Goal: Task Accomplishment & Management: Use online tool/utility

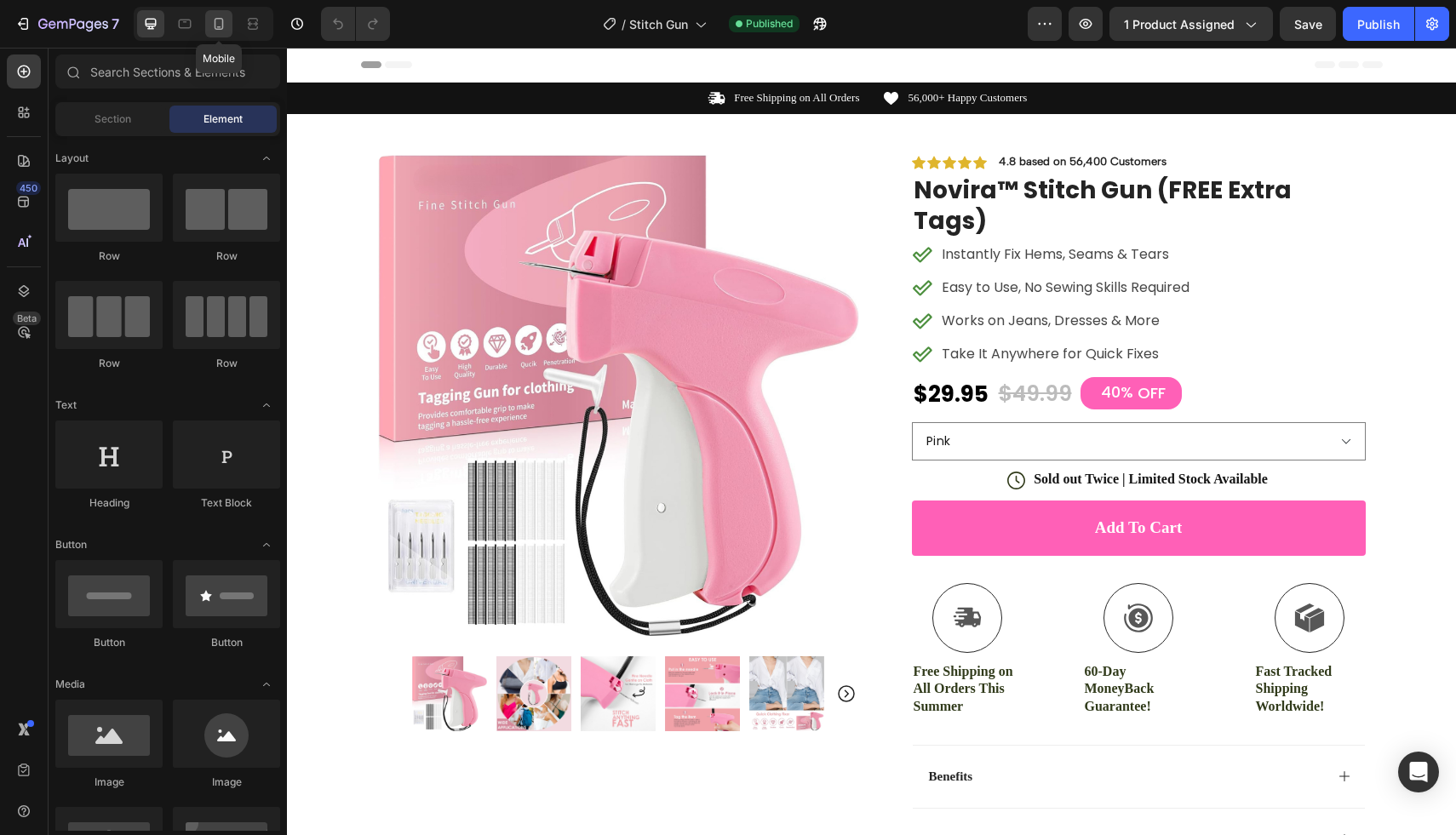
click at [214, 26] on icon at bounding box center [218, 24] width 17 height 17
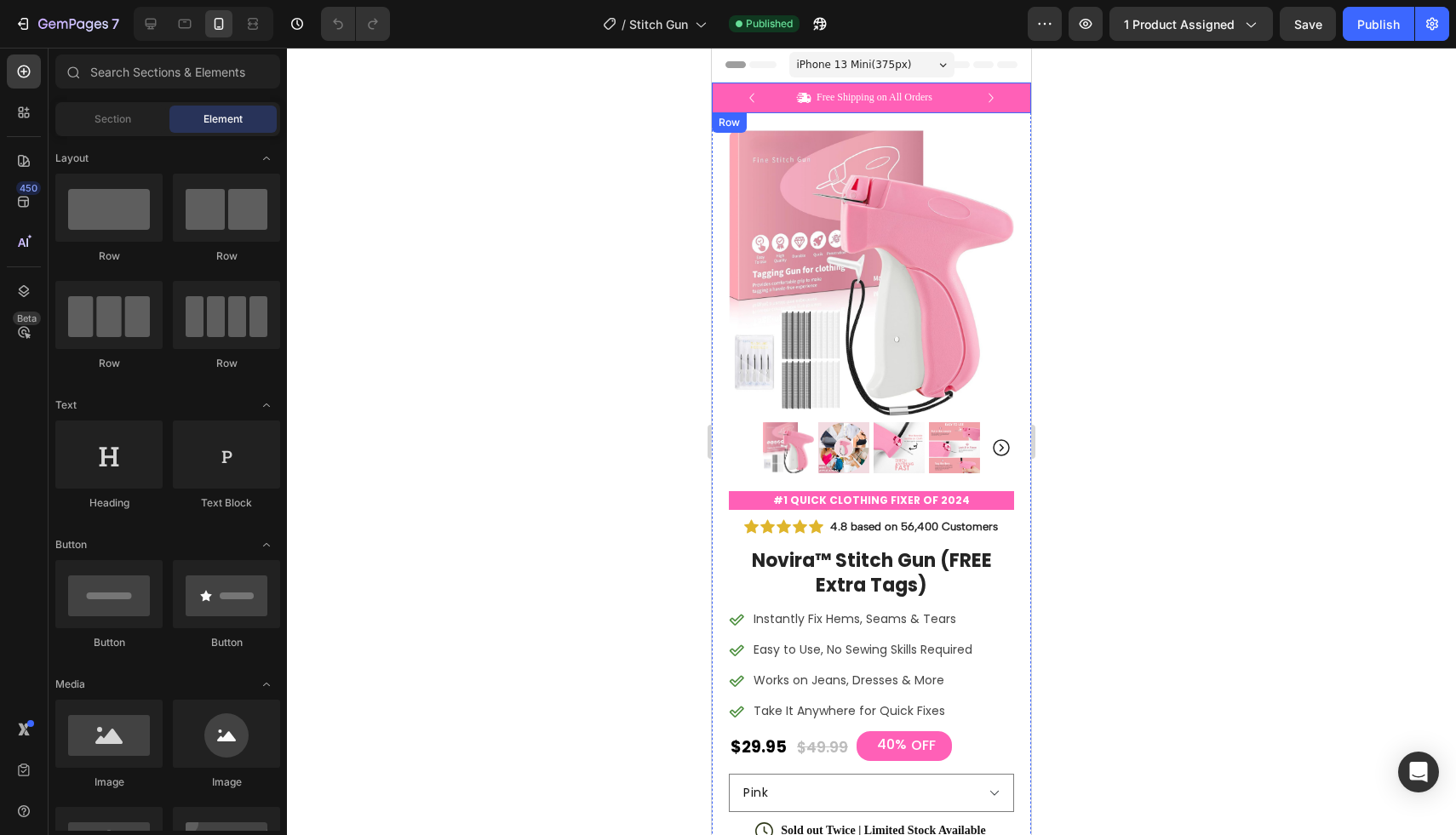
click at [1011, 94] on div "Icon Free Shipping on All Orders Text Block Row Icon 56,000+ Happy Customers Te…" at bounding box center [871, 98] width 319 height 30
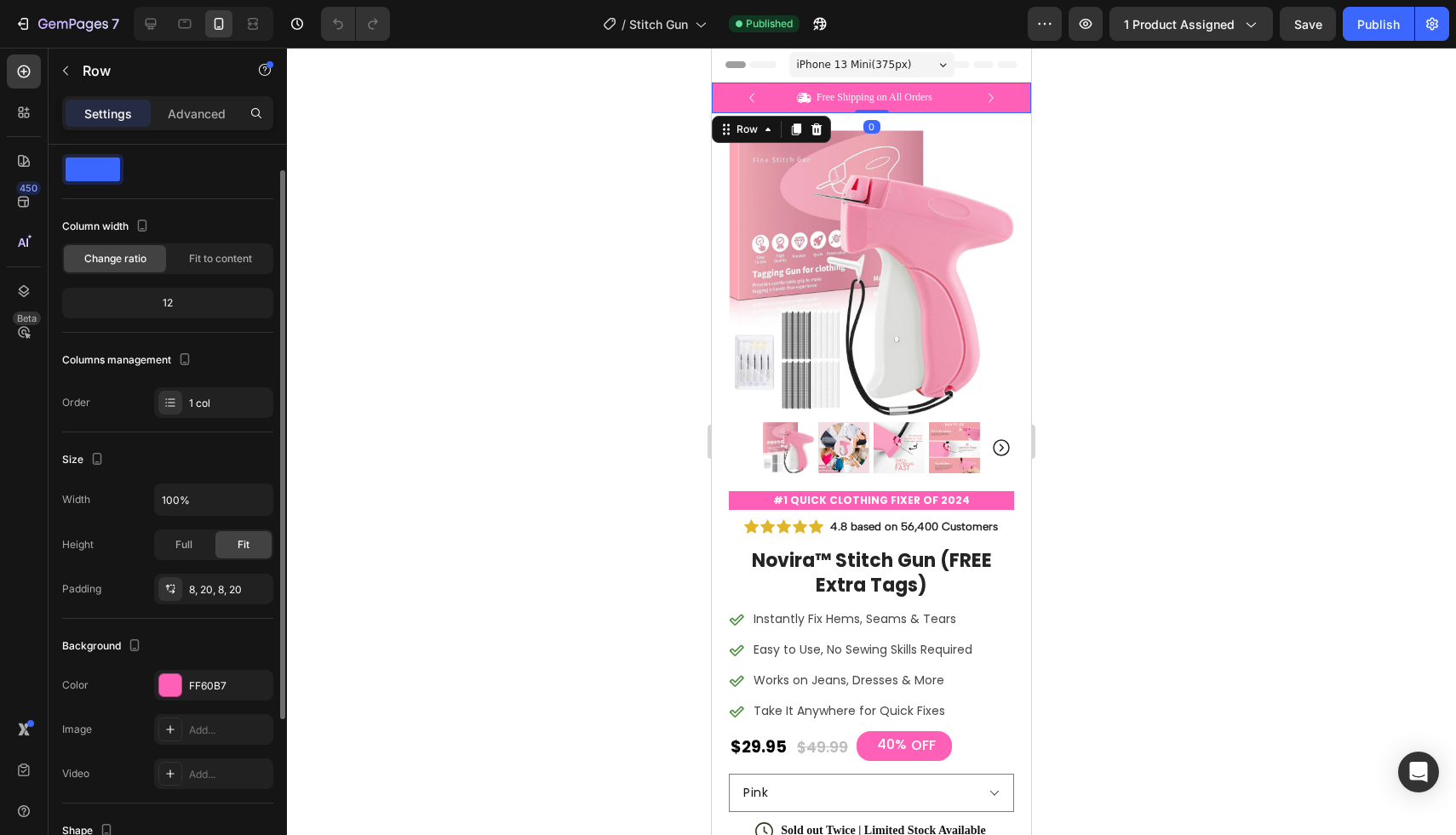
scroll to position [38, 0]
click at [220, 671] on div "FF60B7" at bounding box center [213, 682] width 119 height 30
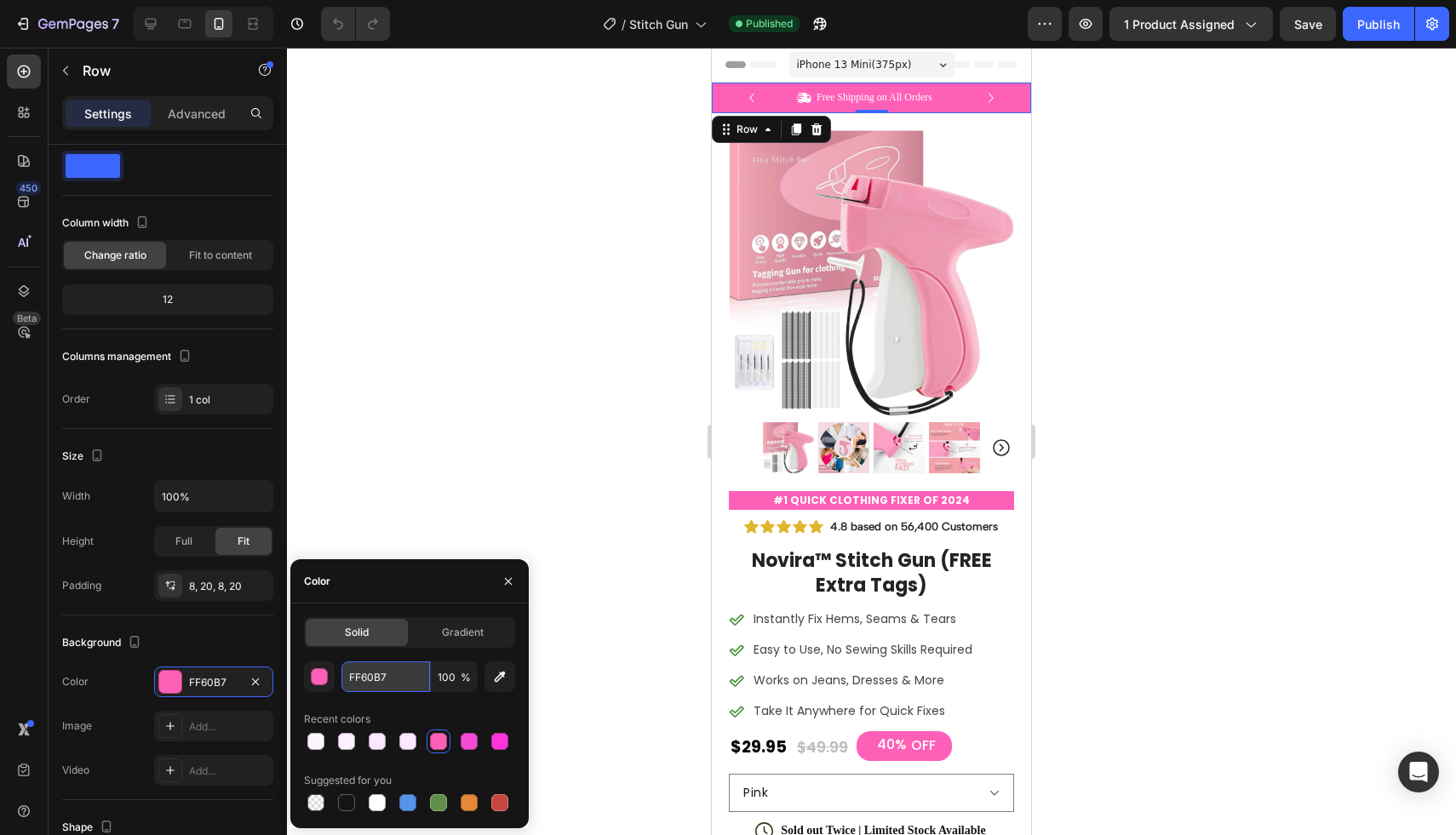
click at [388, 669] on input "FF60B7" at bounding box center [385, 676] width 88 height 30
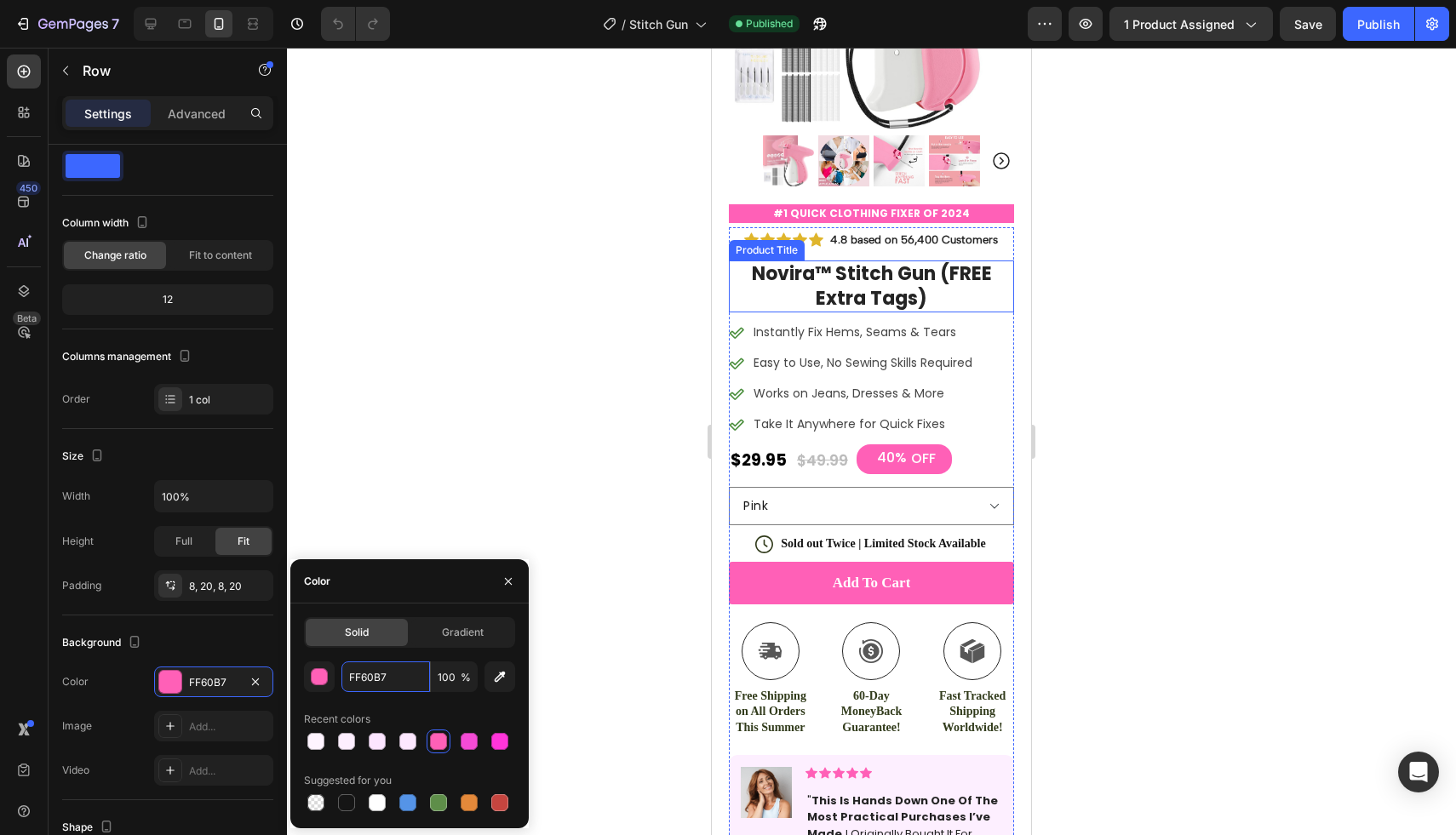
scroll to position [349, 0]
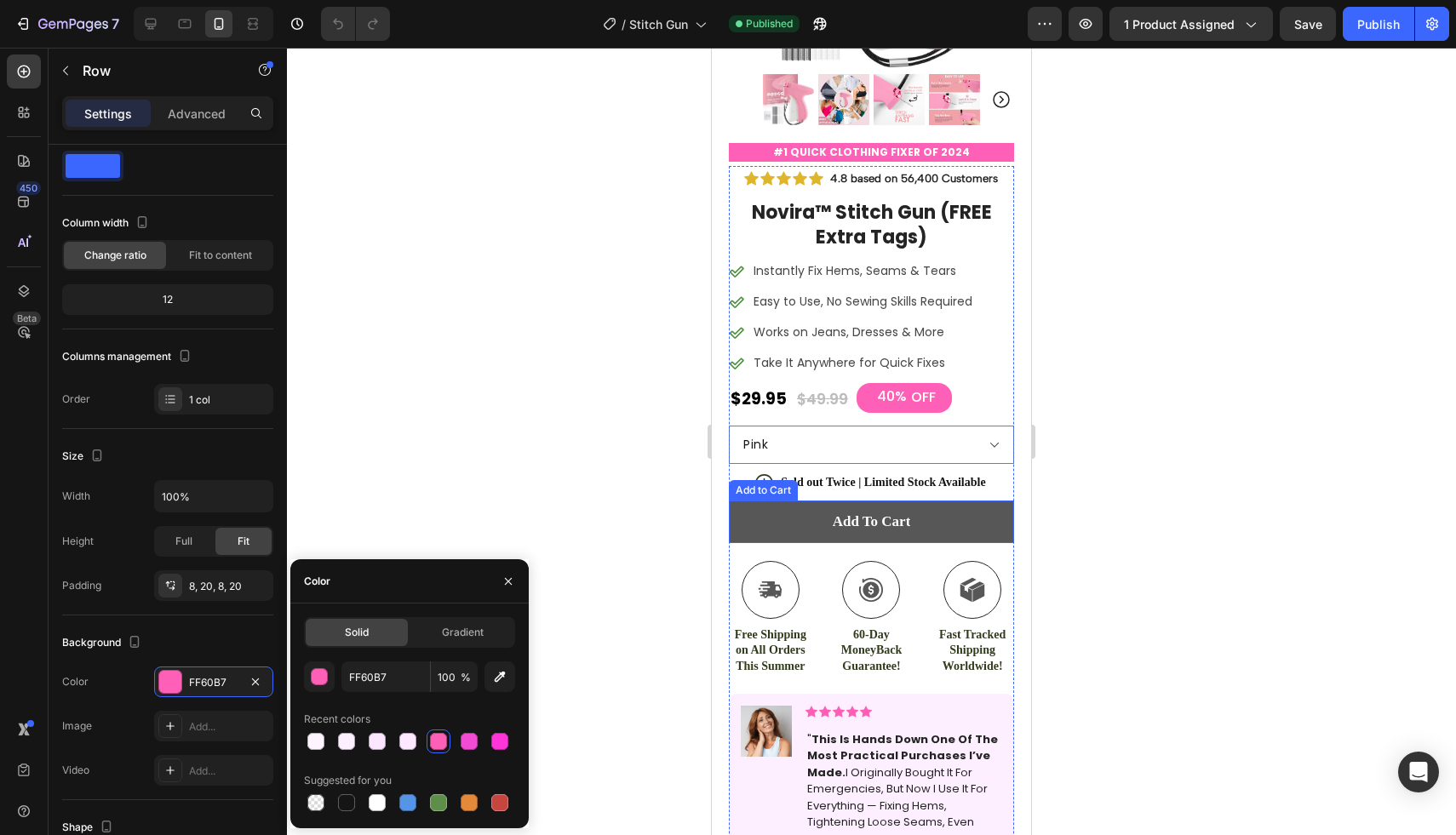
click at [950, 504] on button "Add to cart" at bounding box center [871, 522] width 285 height 43
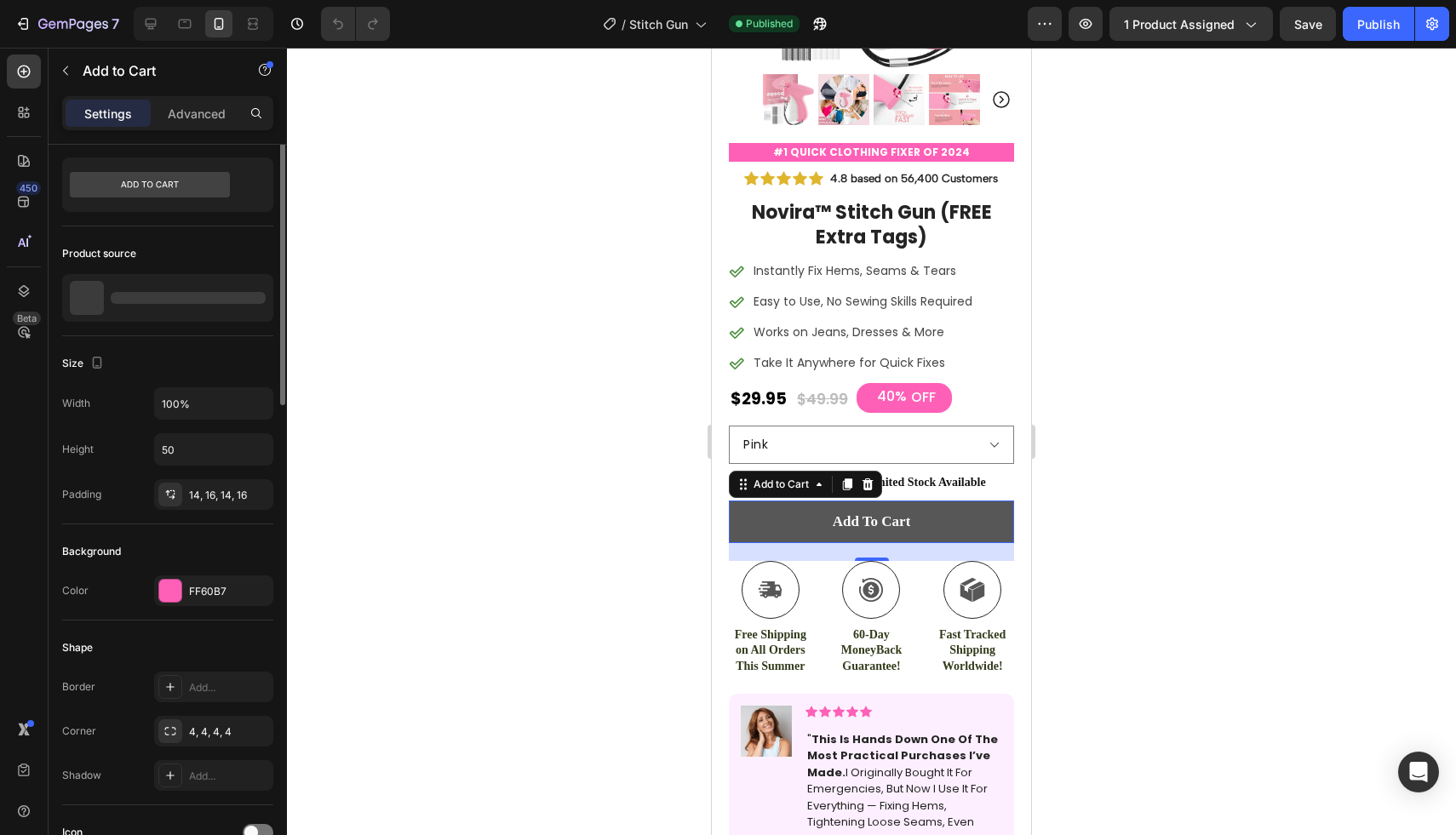
scroll to position [0, 0]
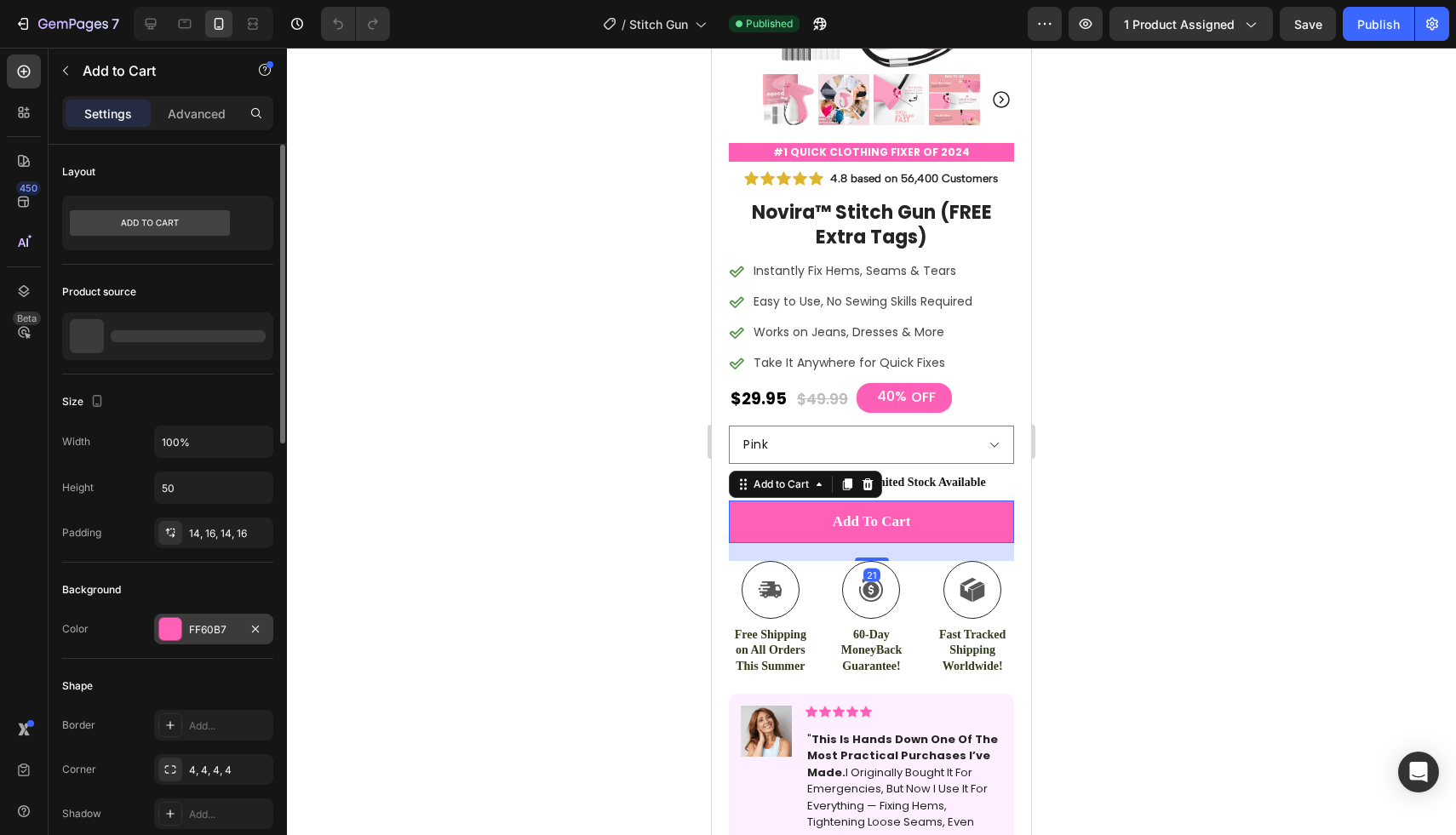
click at [184, 636] on div "FF60B7" at bounding box center [213, 629] width 119 height 30
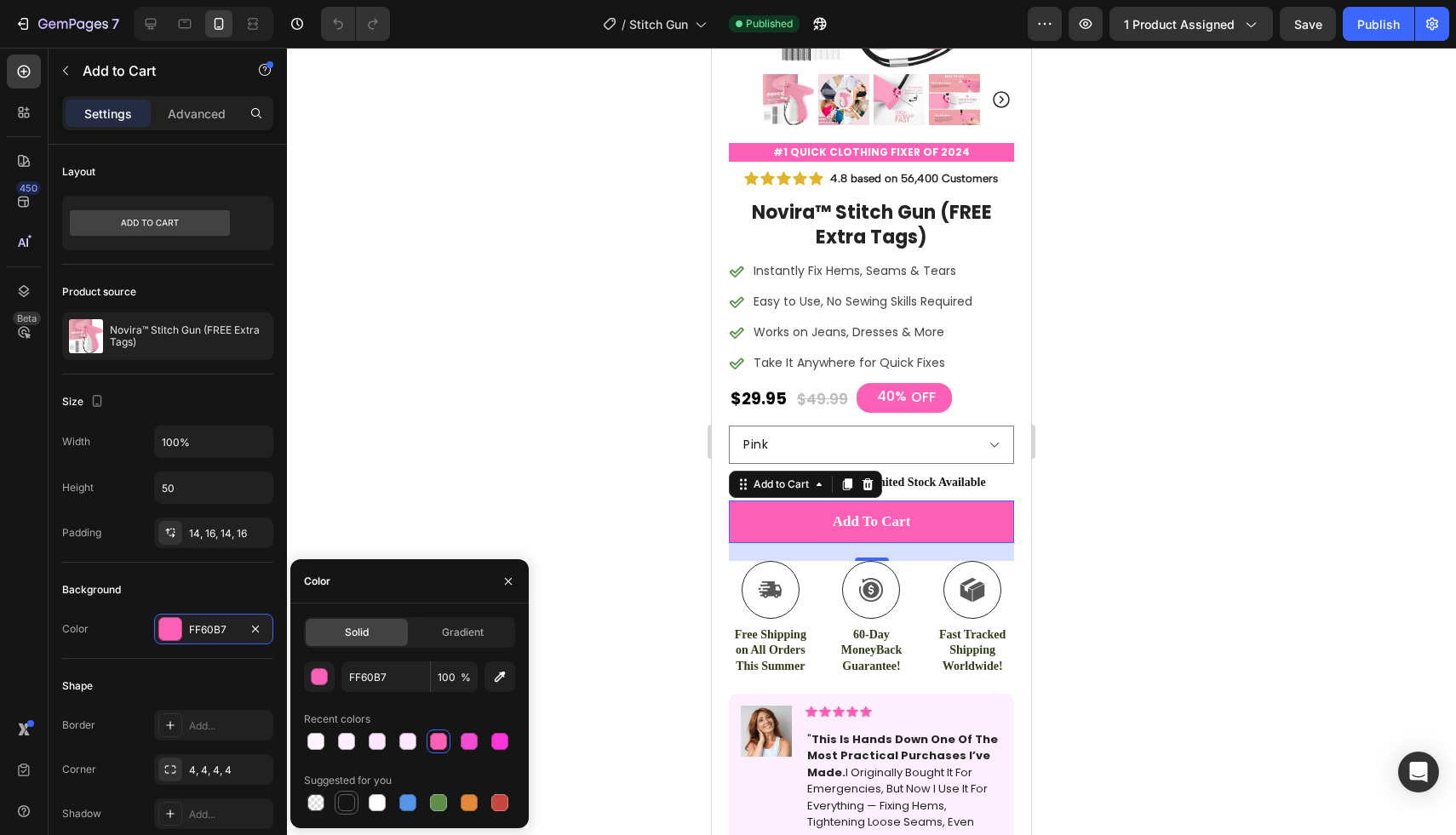
click at [345, 803] on div at bounding box center [347, 803] width 17 height 17
type input "151515"
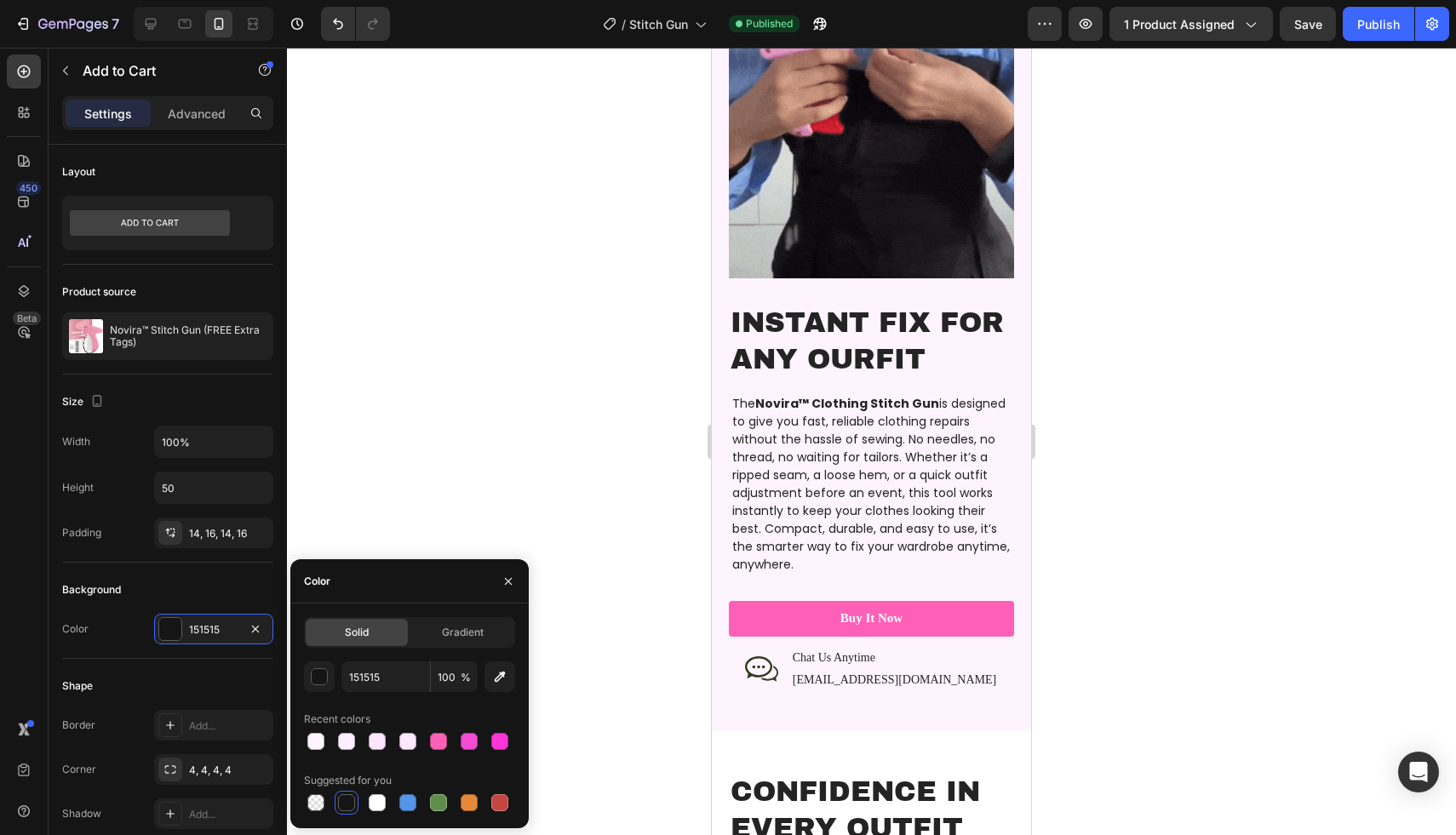
scroll to position [2117, 0]
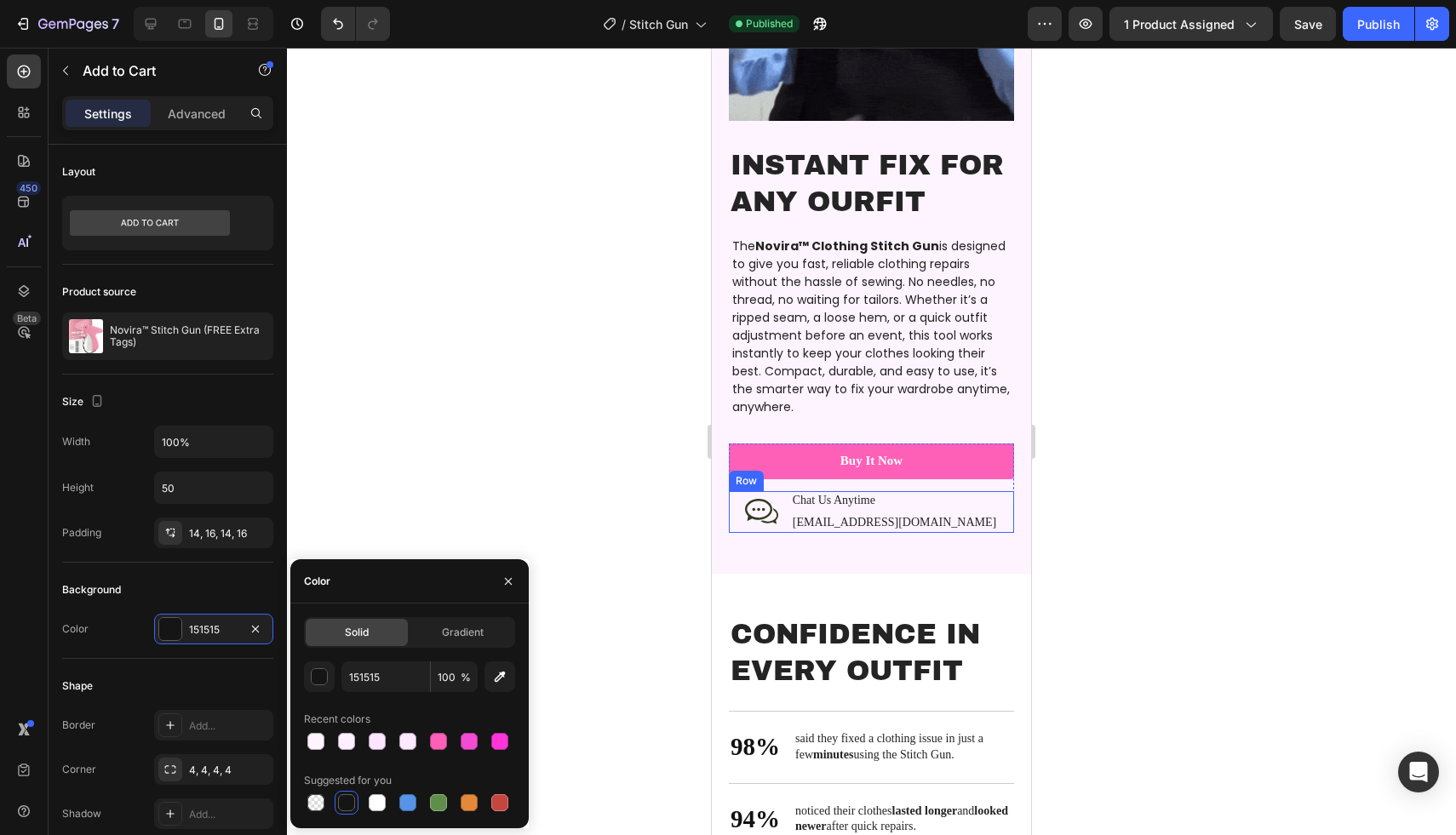
click at [980, 491] on div "Icon Chat Us Anytime Text Block [EMAIL_ADDRESS][DOMAIN_NAME] Text Block Row" at bounding box center [871, 511] width 285 height 41
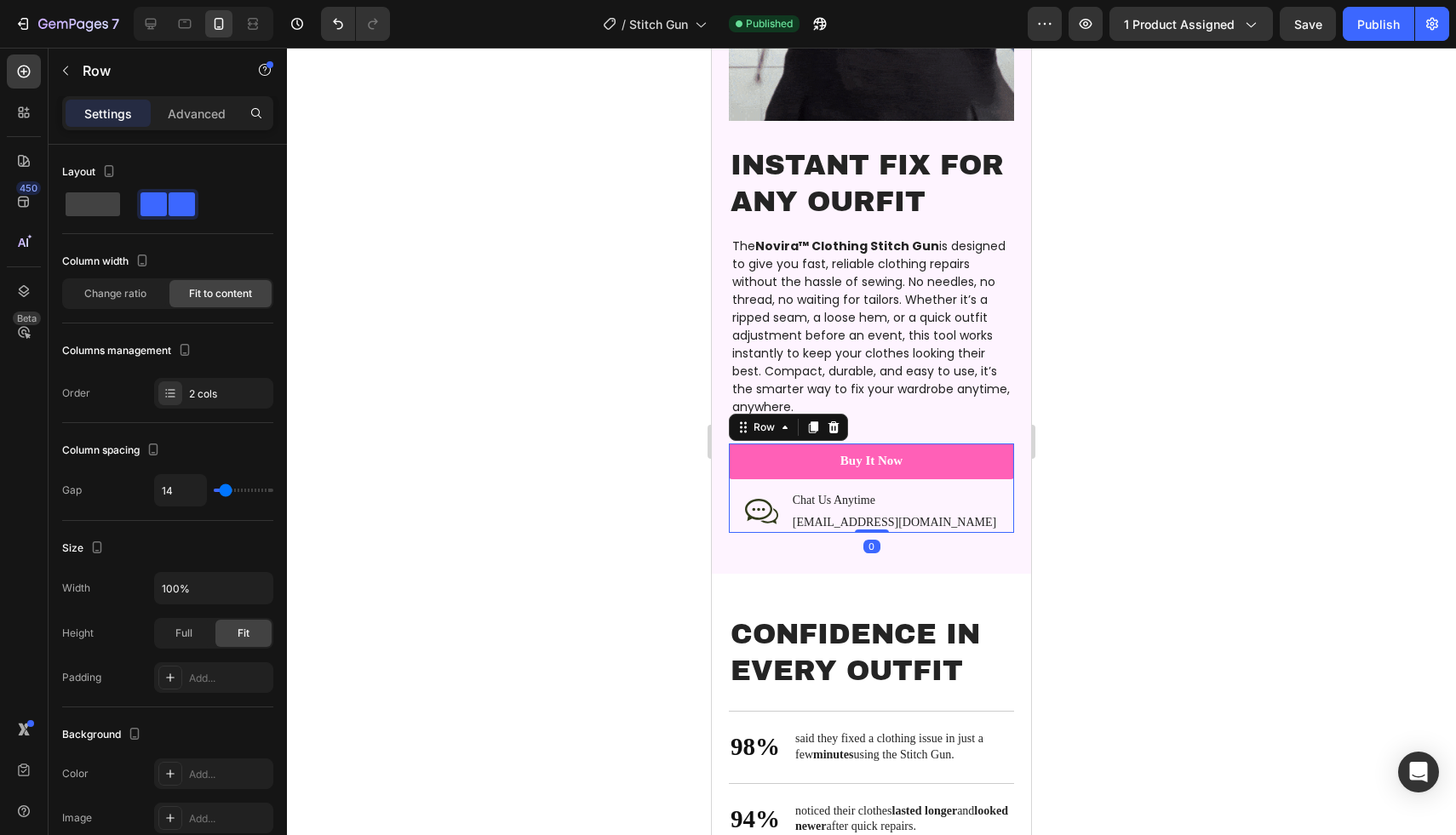
click at [976, 480] on div "Icon Chat Us Anytime Text Block [EMAIL_ADDRESS][DOMAIN_NAME] Text Block Row" at bounding box center [871, 506] width 285 height 53
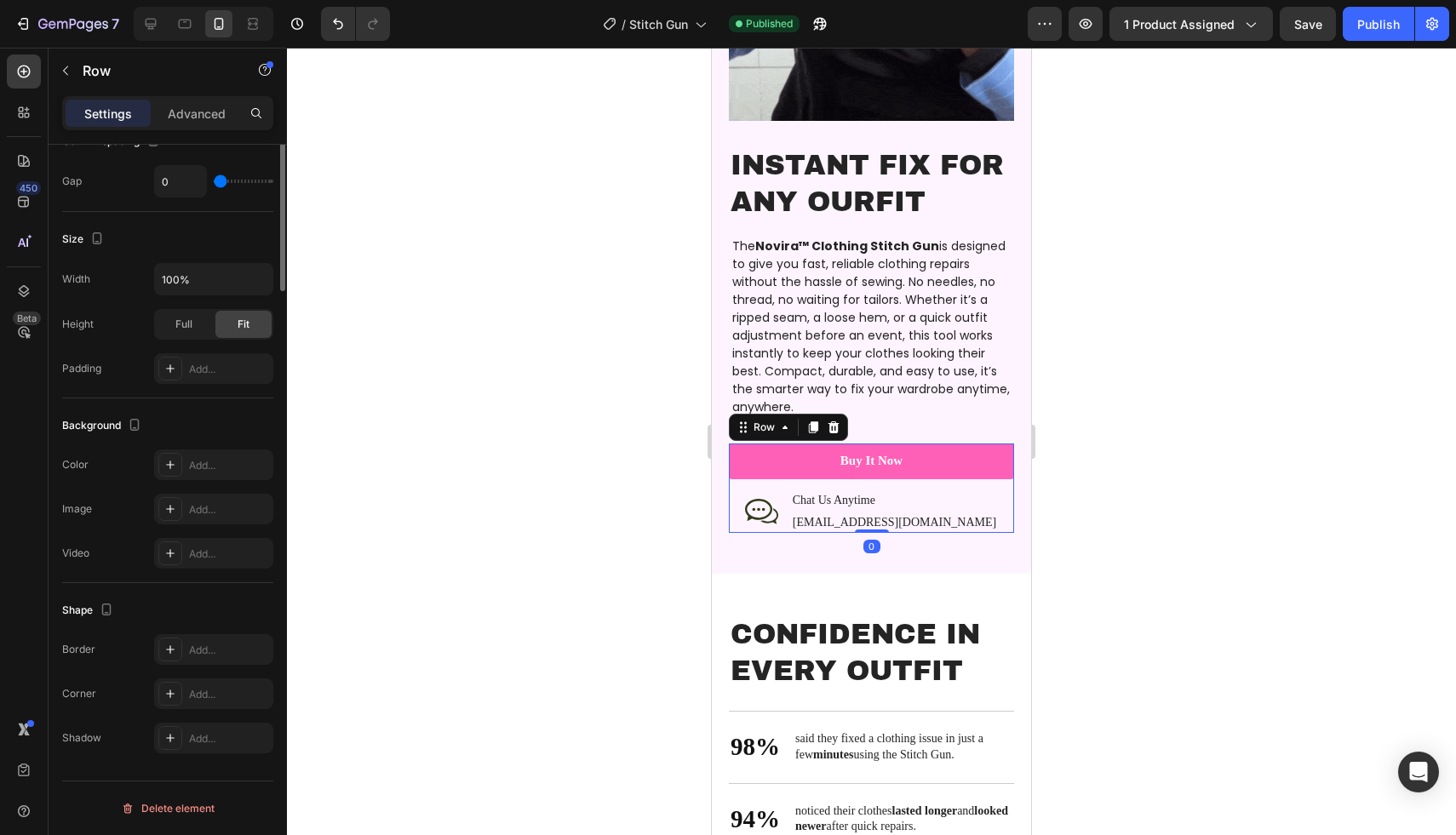
scroll to position [0, 0]
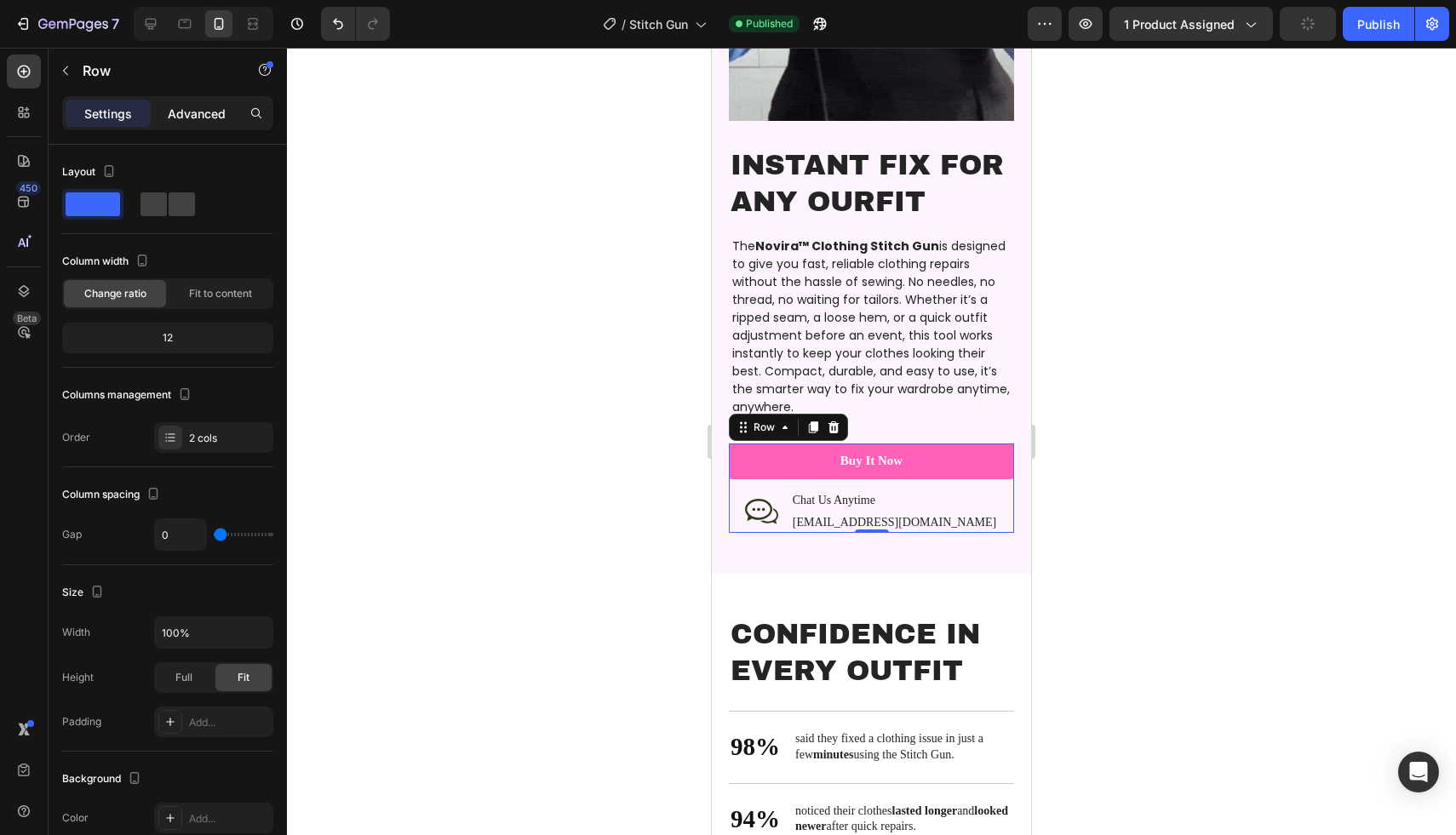
click at [209, 104] on p "Advanced" at bounding box center [197, 113] width 58 height 18
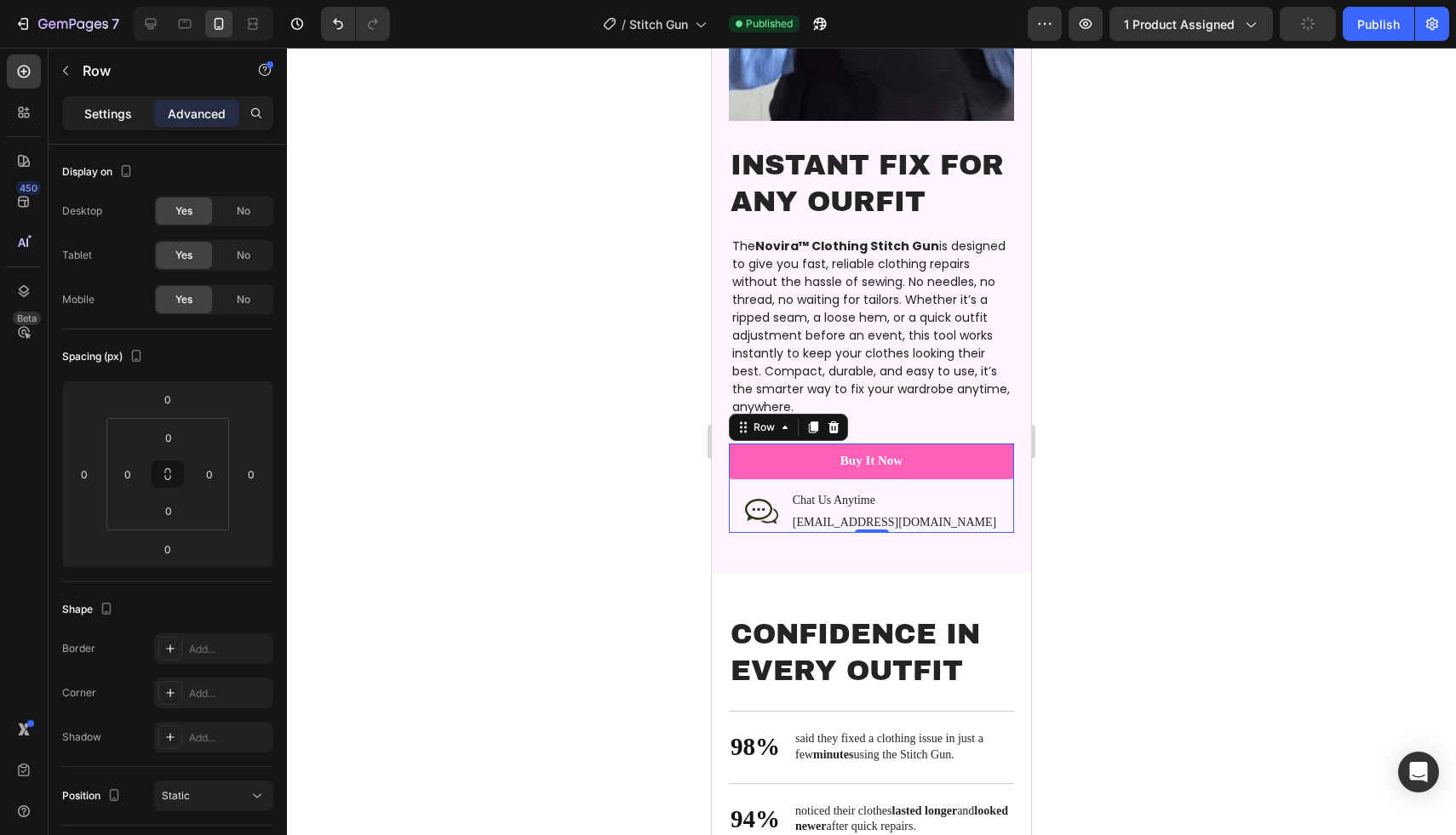
click at [119, 113] on p "Settings" at bounding box center [108, 113] width 47 height 18
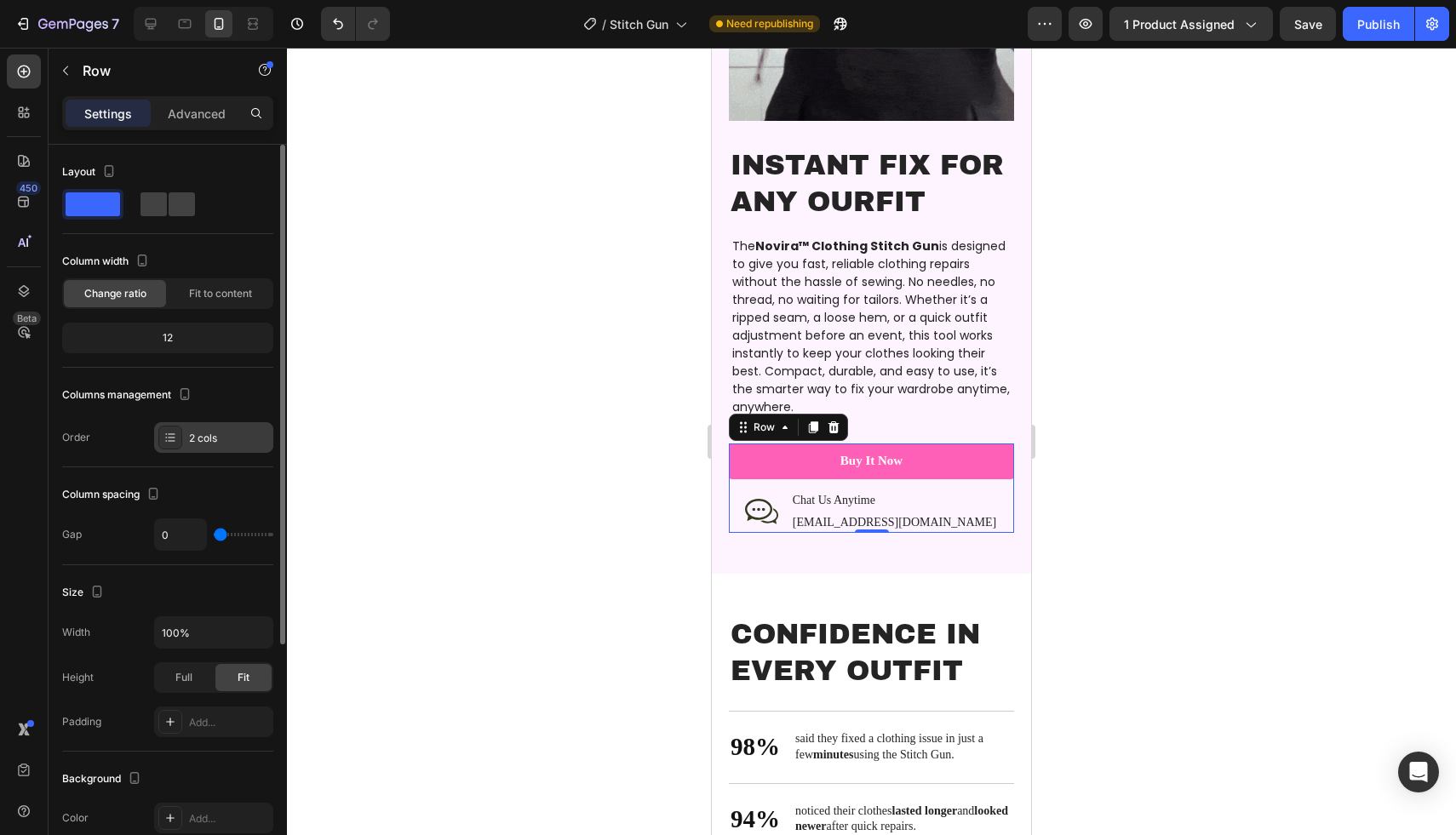
click at [213, 434] on div "2 cols" at bounding box center [229, 439] width 80 height 15
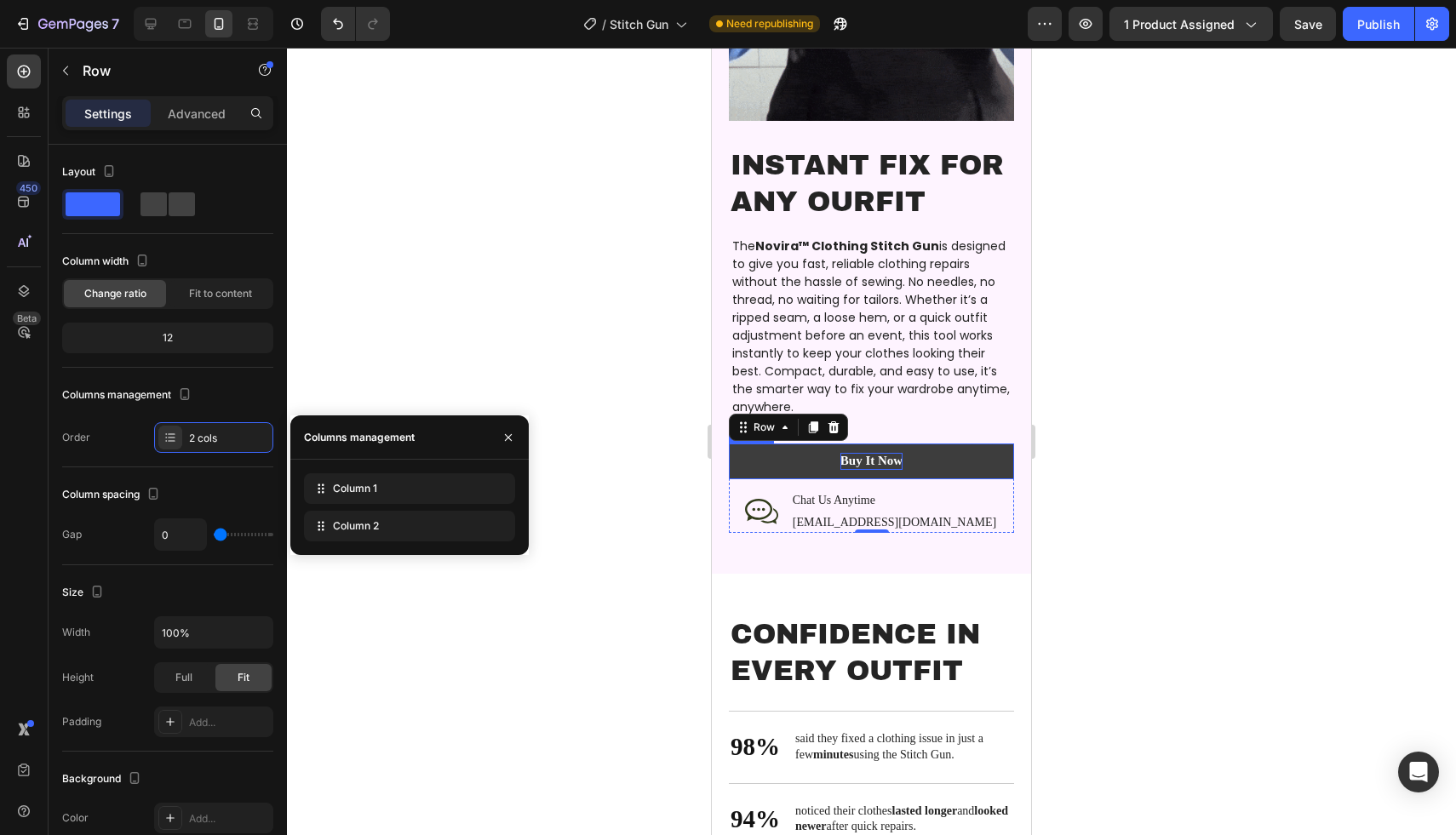
click at [863, 453] on div "Buy It Now" at bounding box center [871, 462] width 62 height 17
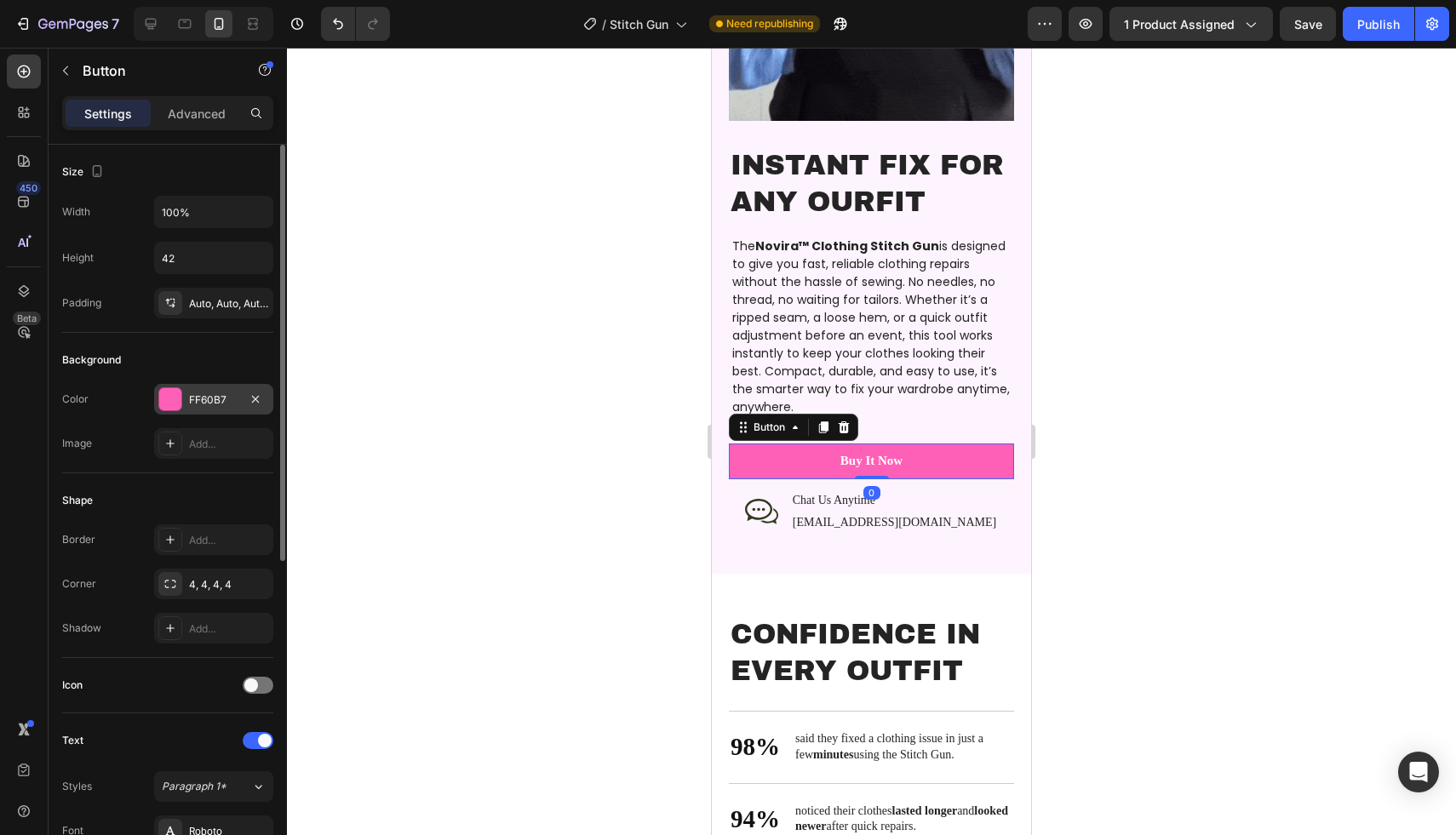
click at [181, 404] on div at bounding box center [170, 399] width 24 height 24
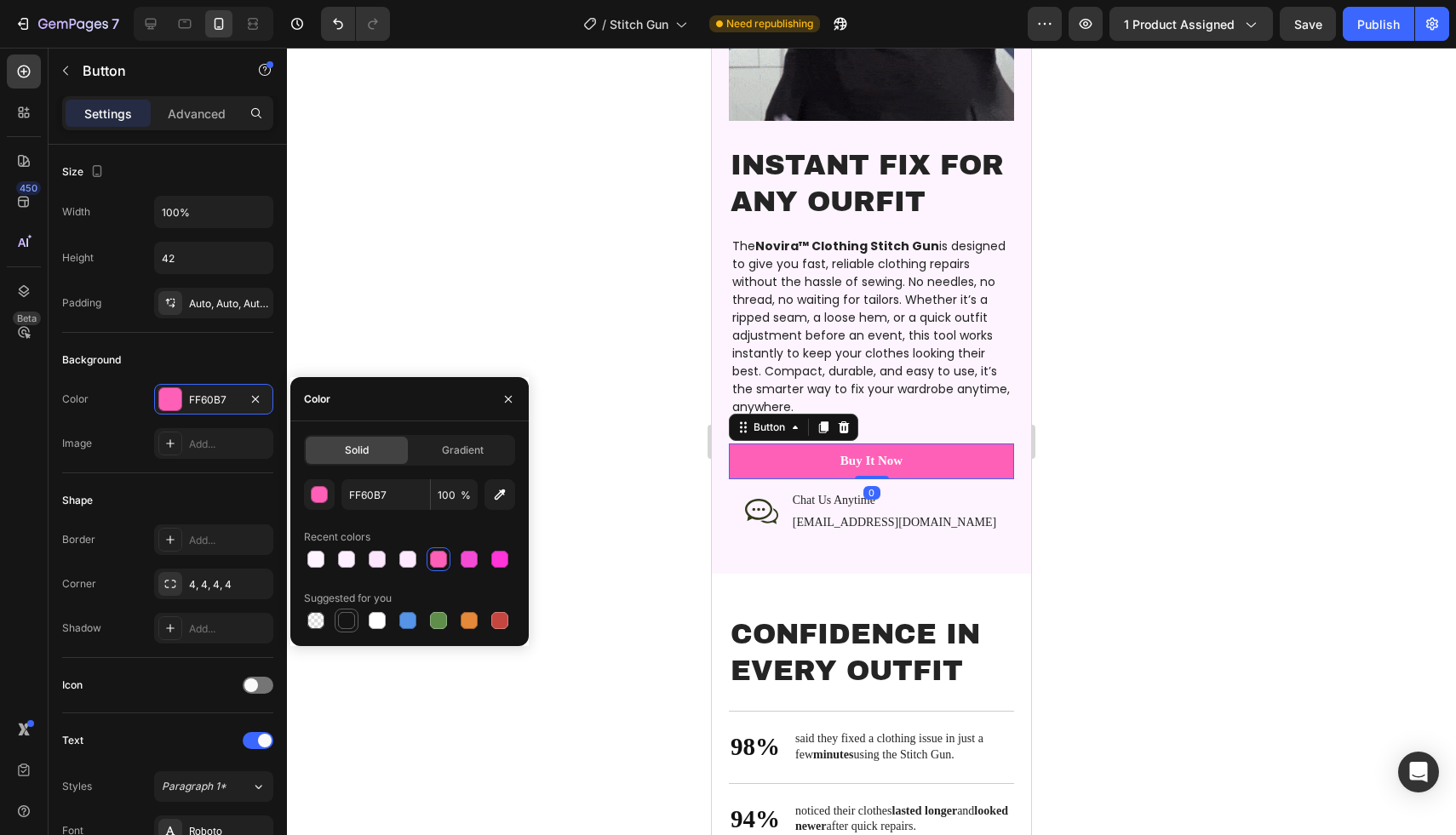
click at [349, 618] on div at bounding box center [347, 620] width 17 height 17
type input "151515"
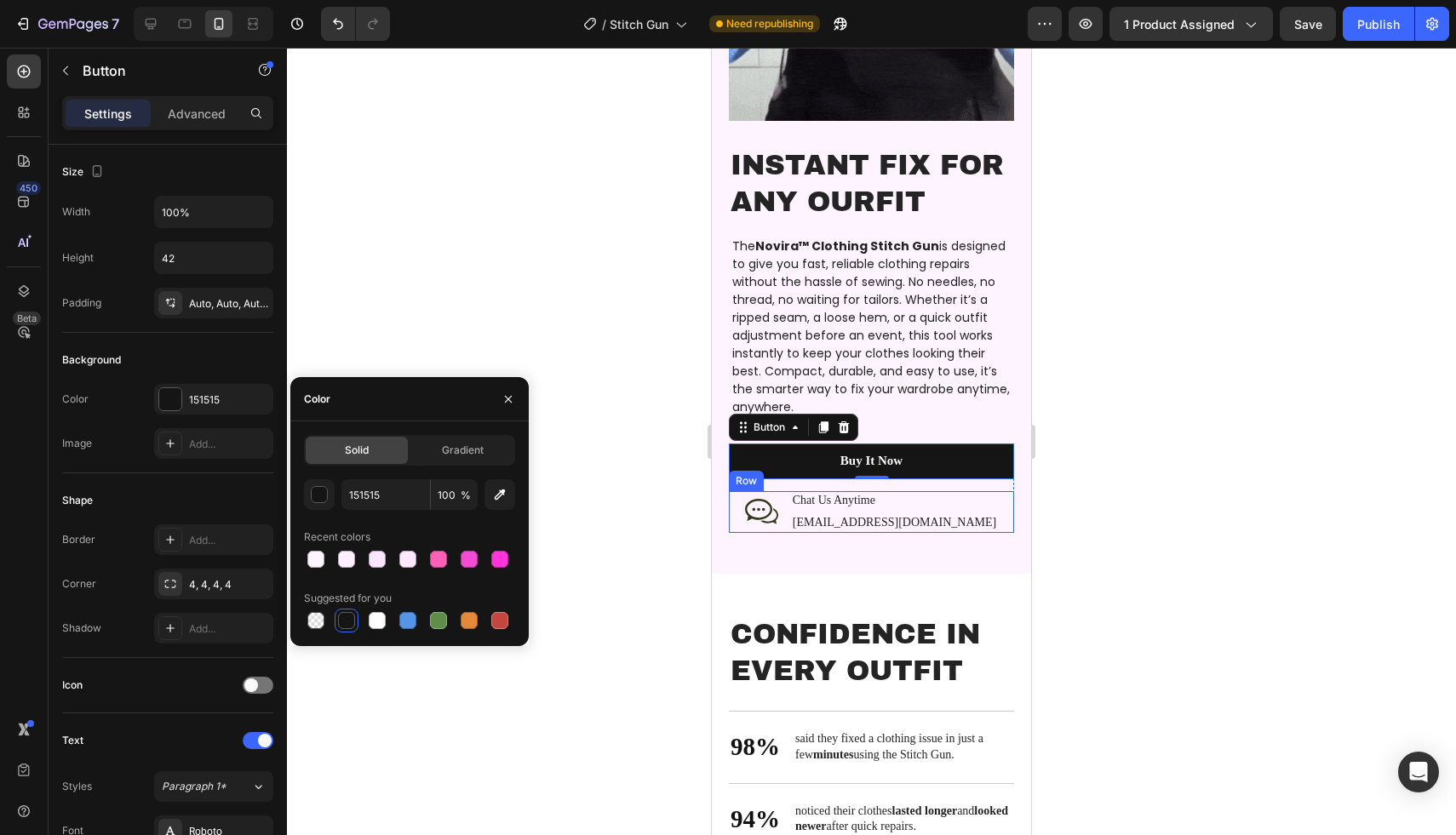
click at [1102, 474] on div at bounding box center [871, 441] width 1169 height 788
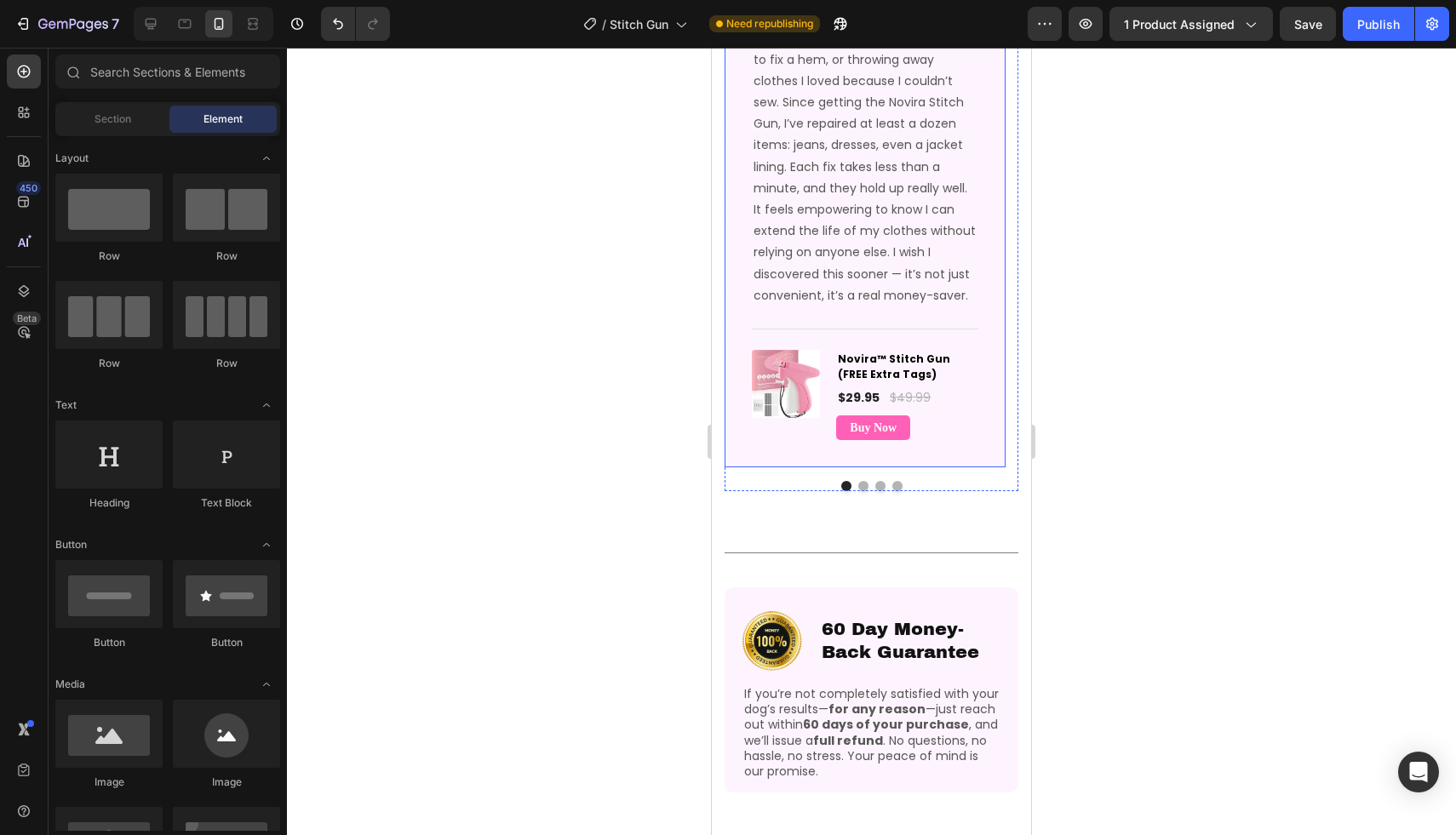
scroll to position [3552, 0]
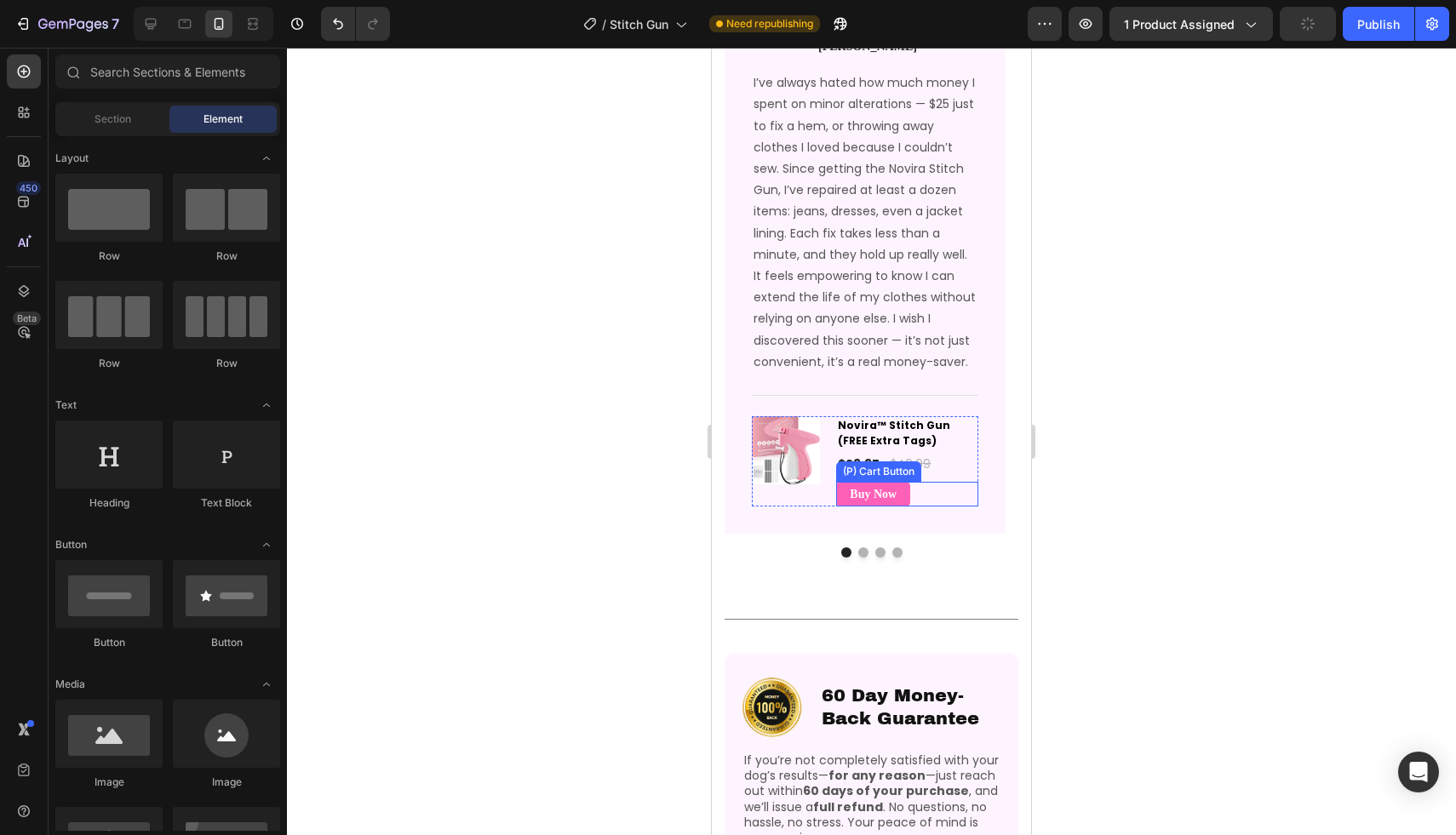
click at [919, 504] on div "Buy Now (P) Cart Button" at bounding box center [907, 494] width 142 height 25
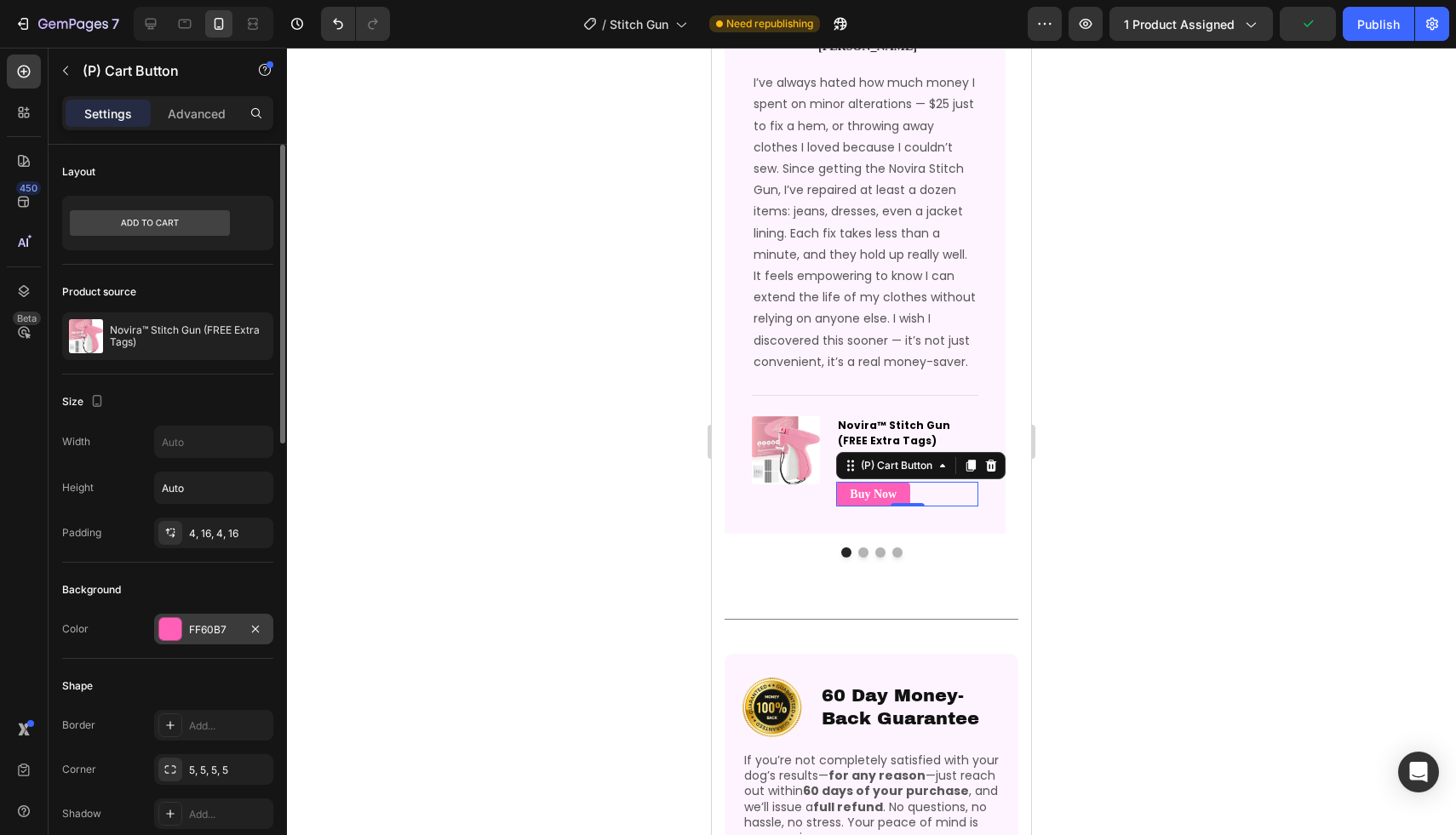
click at [161, 619] on div at bounding box center [170, 629] width 22 height 22
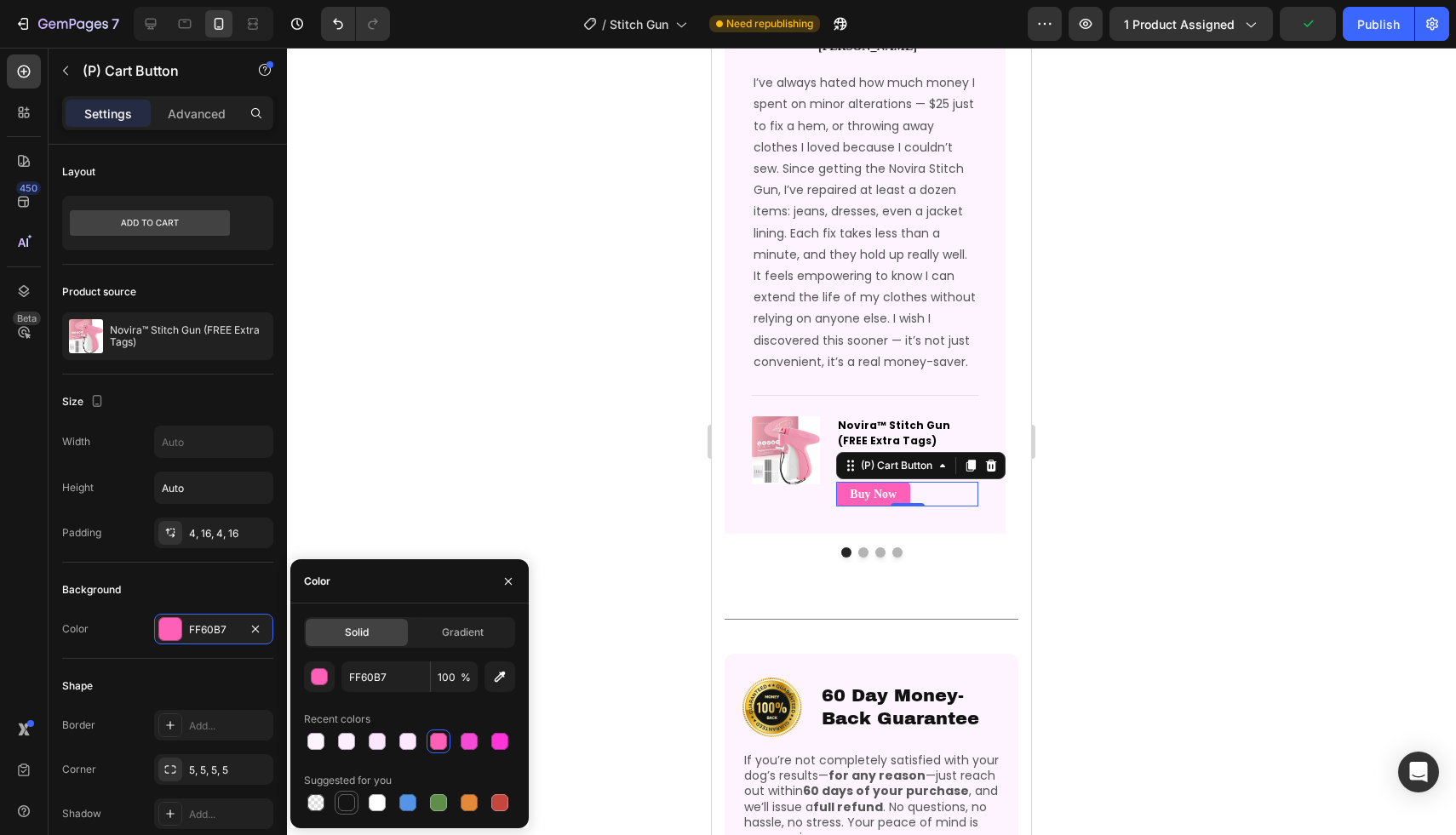
click at [347, 798] on div at bounding box center [347, 803] width 17 height 17
type input "151515"
click at [858, 558] on button "Dot" at bounding box center [862, 552] width 10 height 10
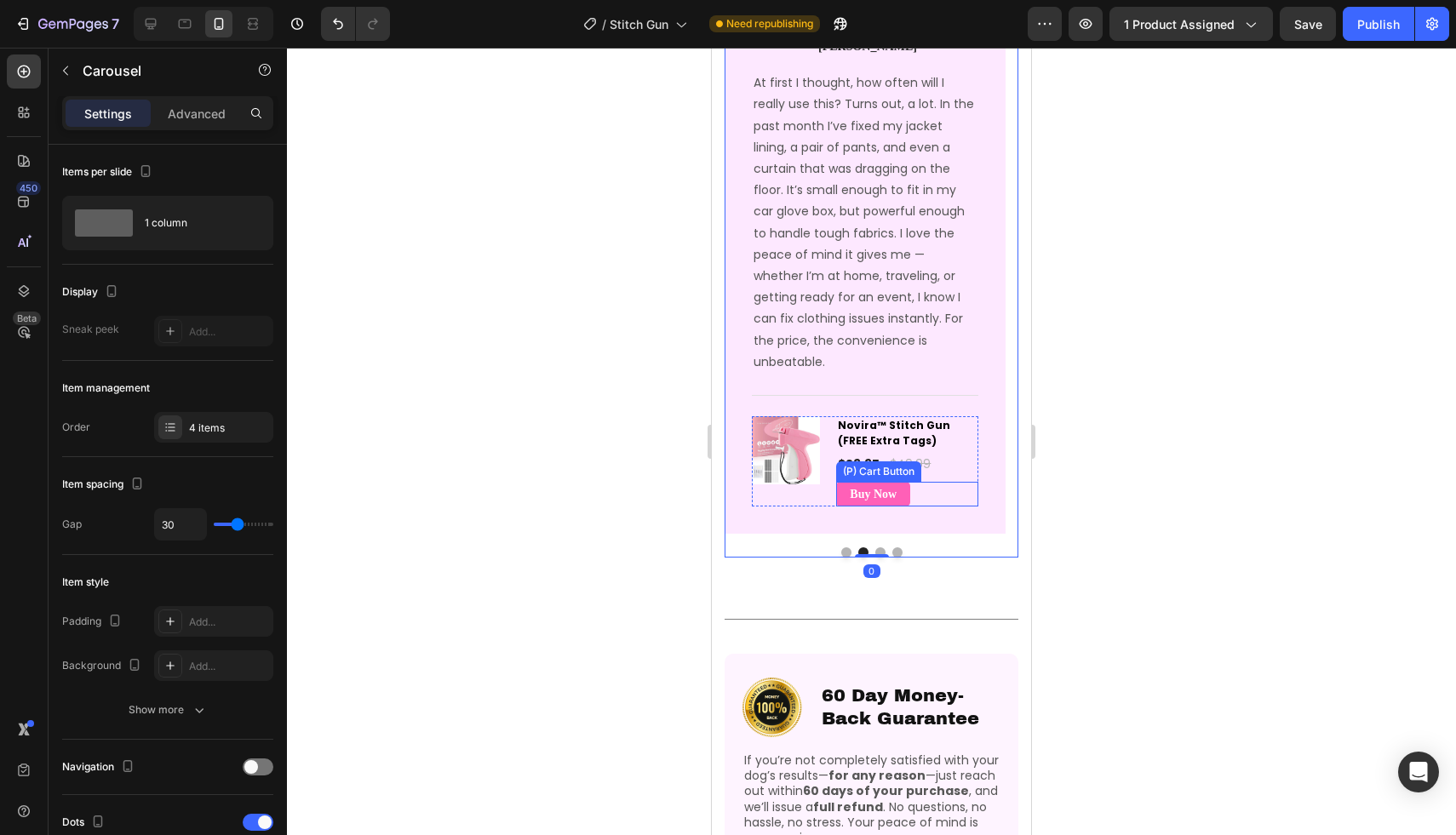
click at [935, 487] on div "Buy Now (P) Cart Button" at bounding box center [907, 494] width 142 height 25
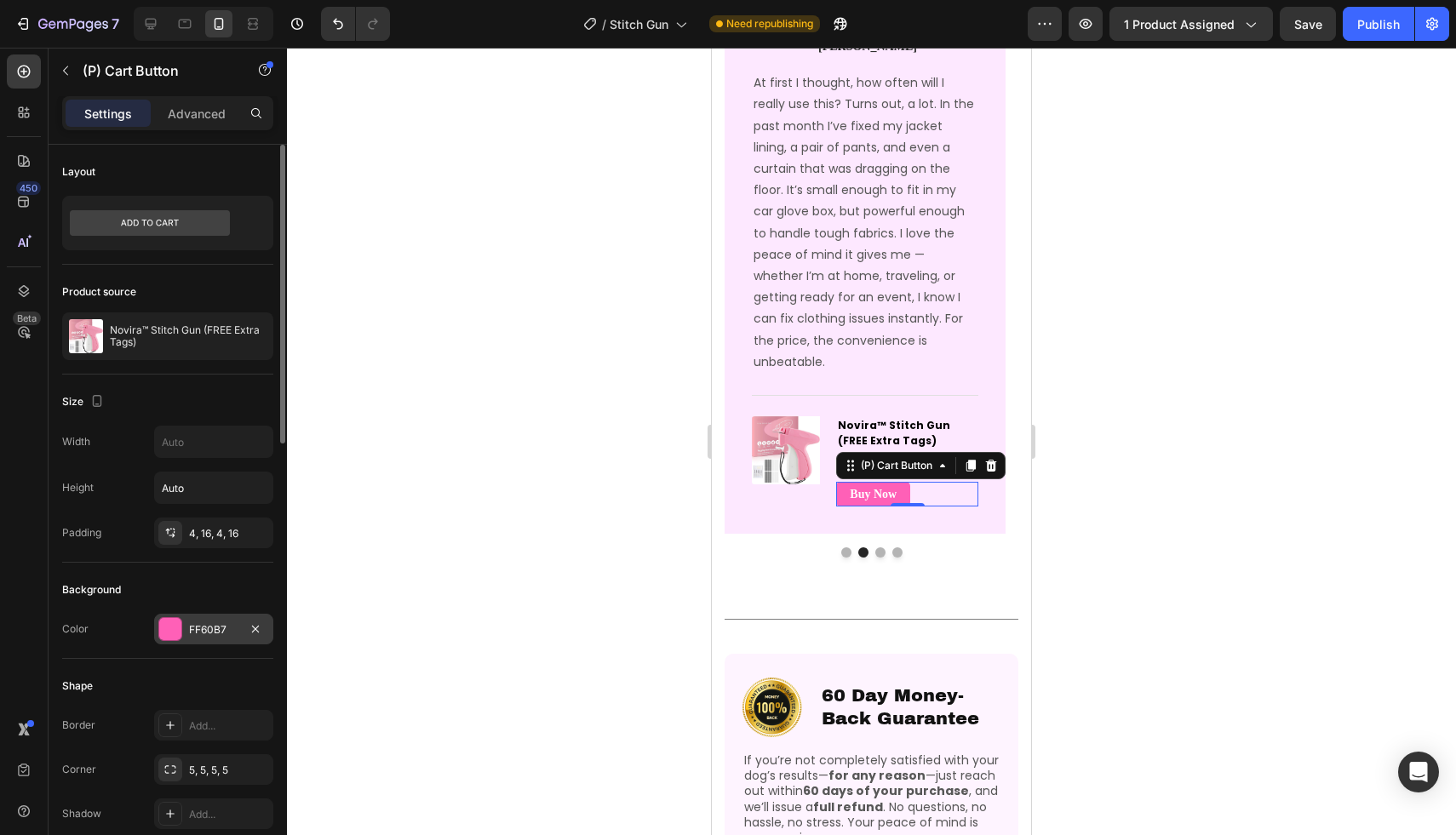
click at [173, 634] on div at bounding box center [170, 629] width 22 height 22
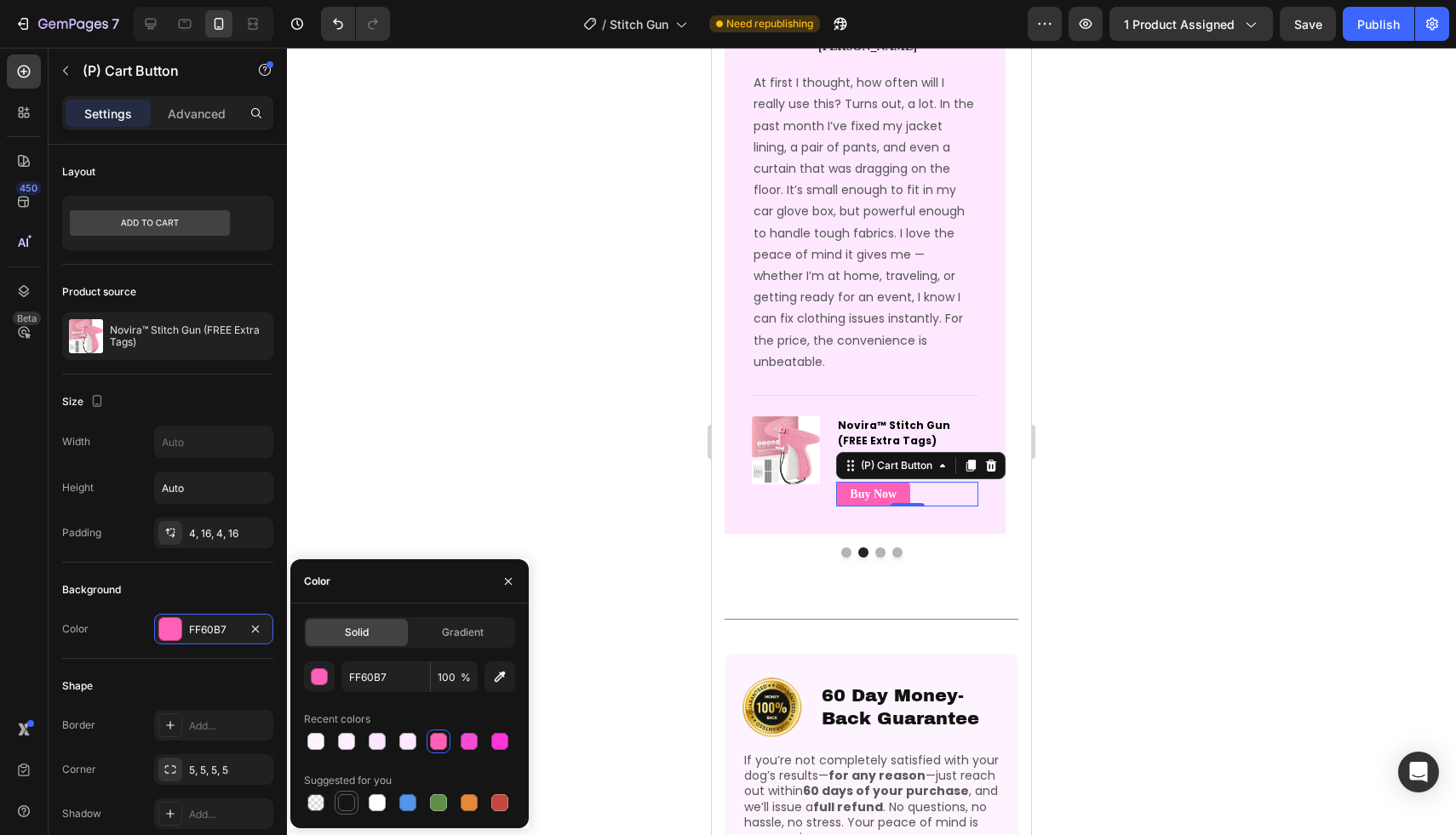
click at [347, 807] on div at bounding box center [347, 803] width 17 height 17
type input "151515"
click at [948, 522] on div "Image Icon Icon Icon Icon Icon Row [PERSON_NAME] Text block Row At first I thou…" at bounding box center [865, 261] width 281 height 544
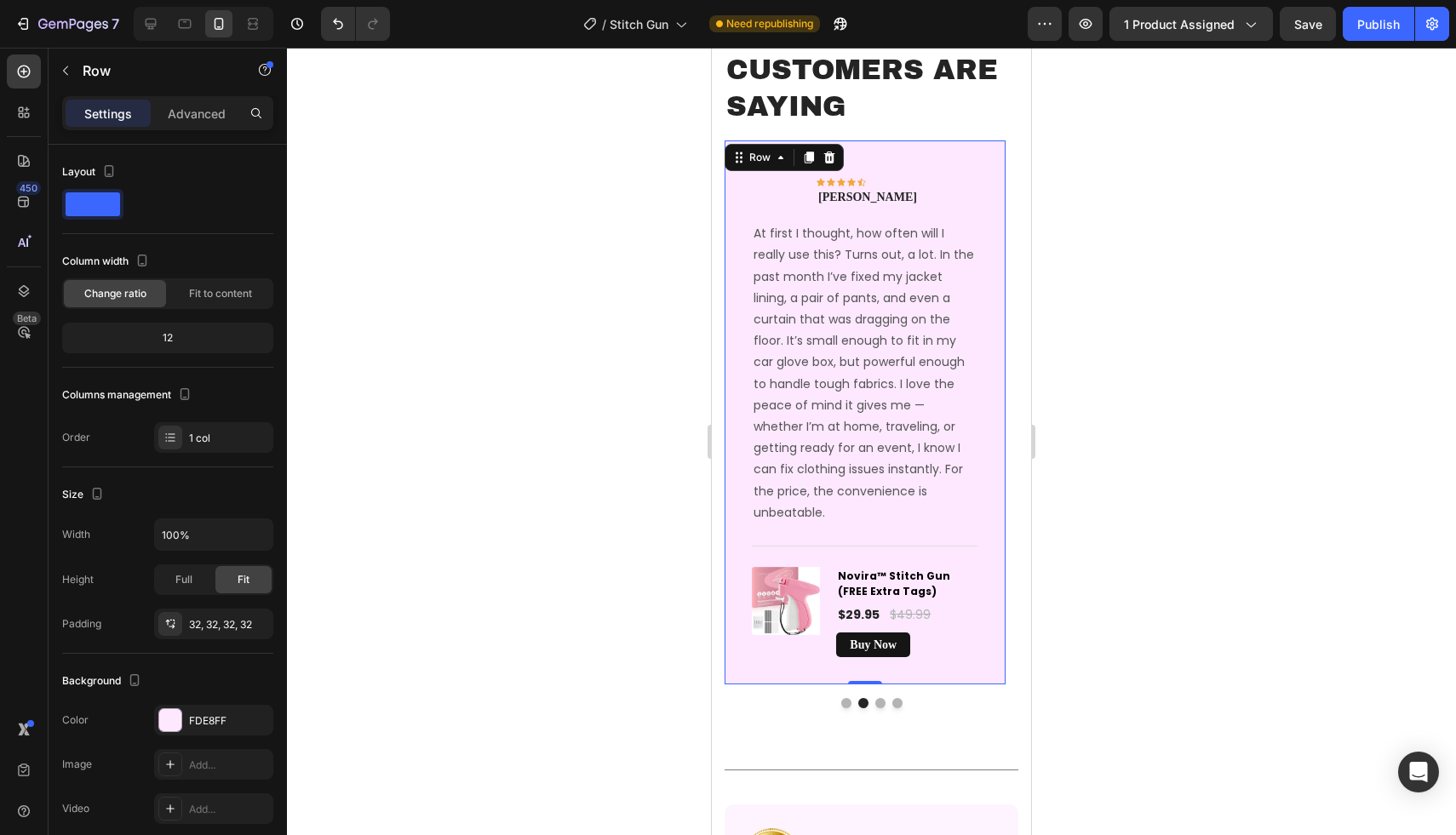
scroll to position [3492, 0]
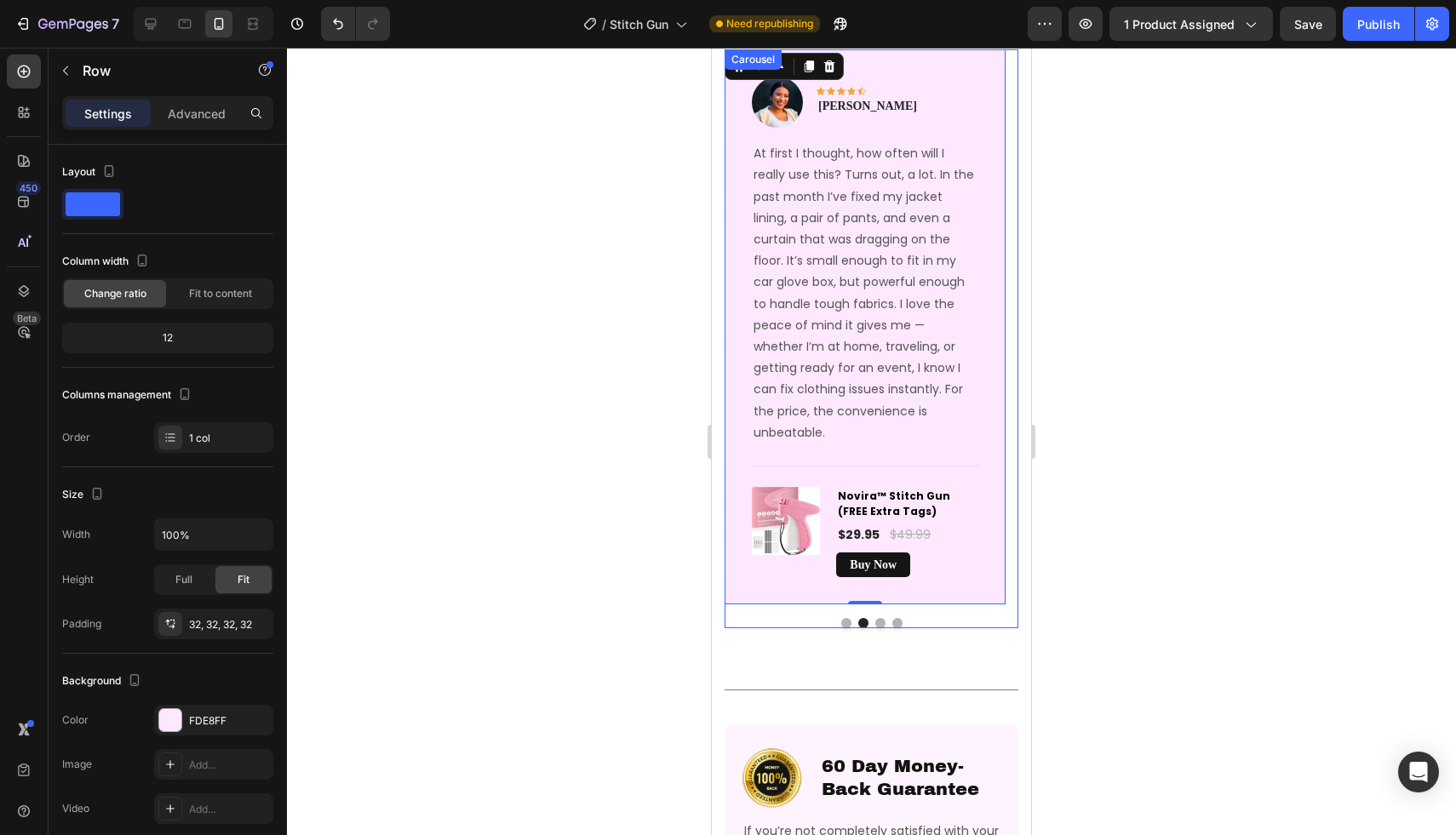
click at [875, 625] on button "Dot" at bounding box center [879, 623] width 10 height 10
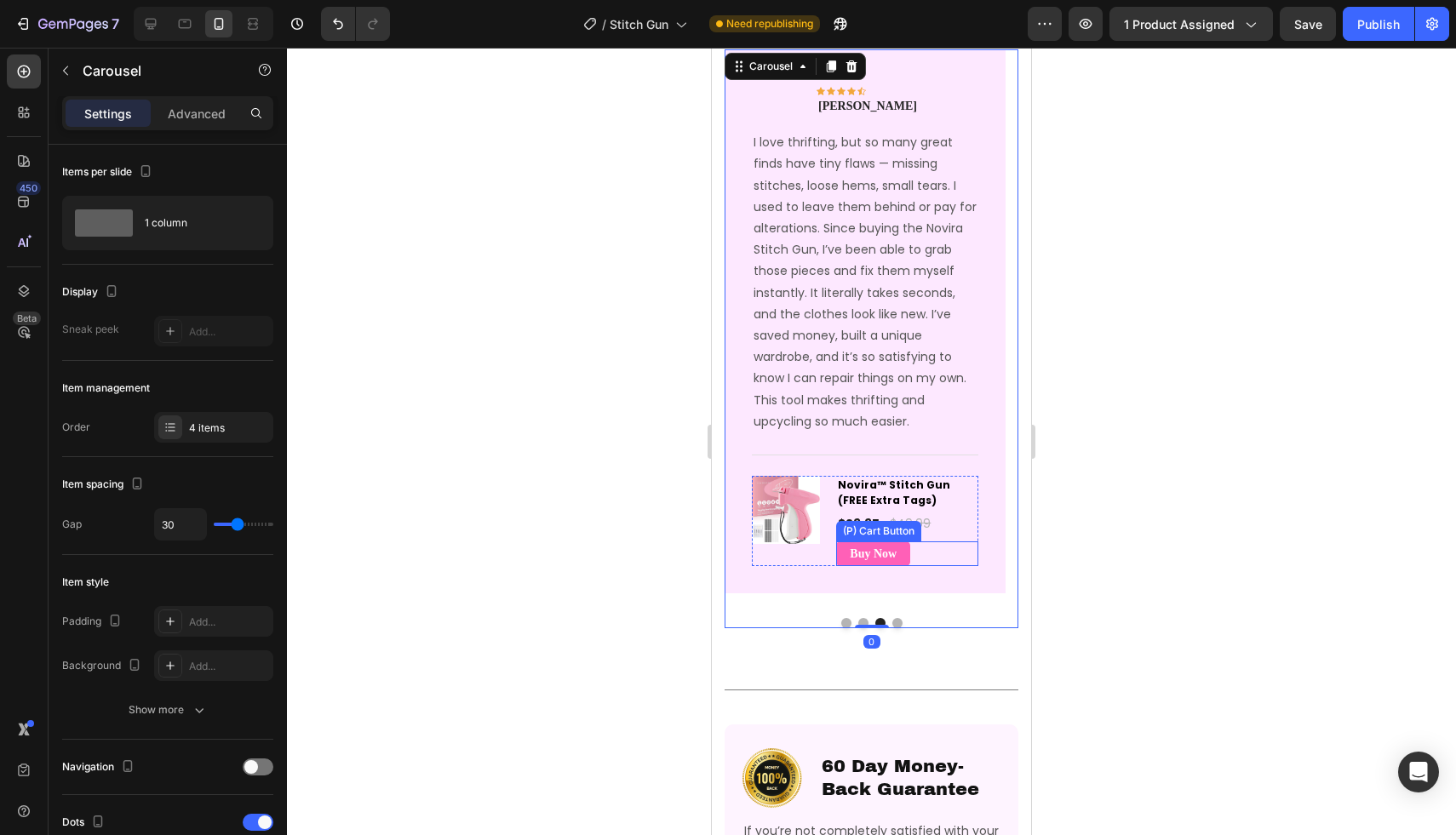
click at [932, 562] on div "Buy Now (P) Cart Button" at bounding box center [907, 565] width 142 height 25
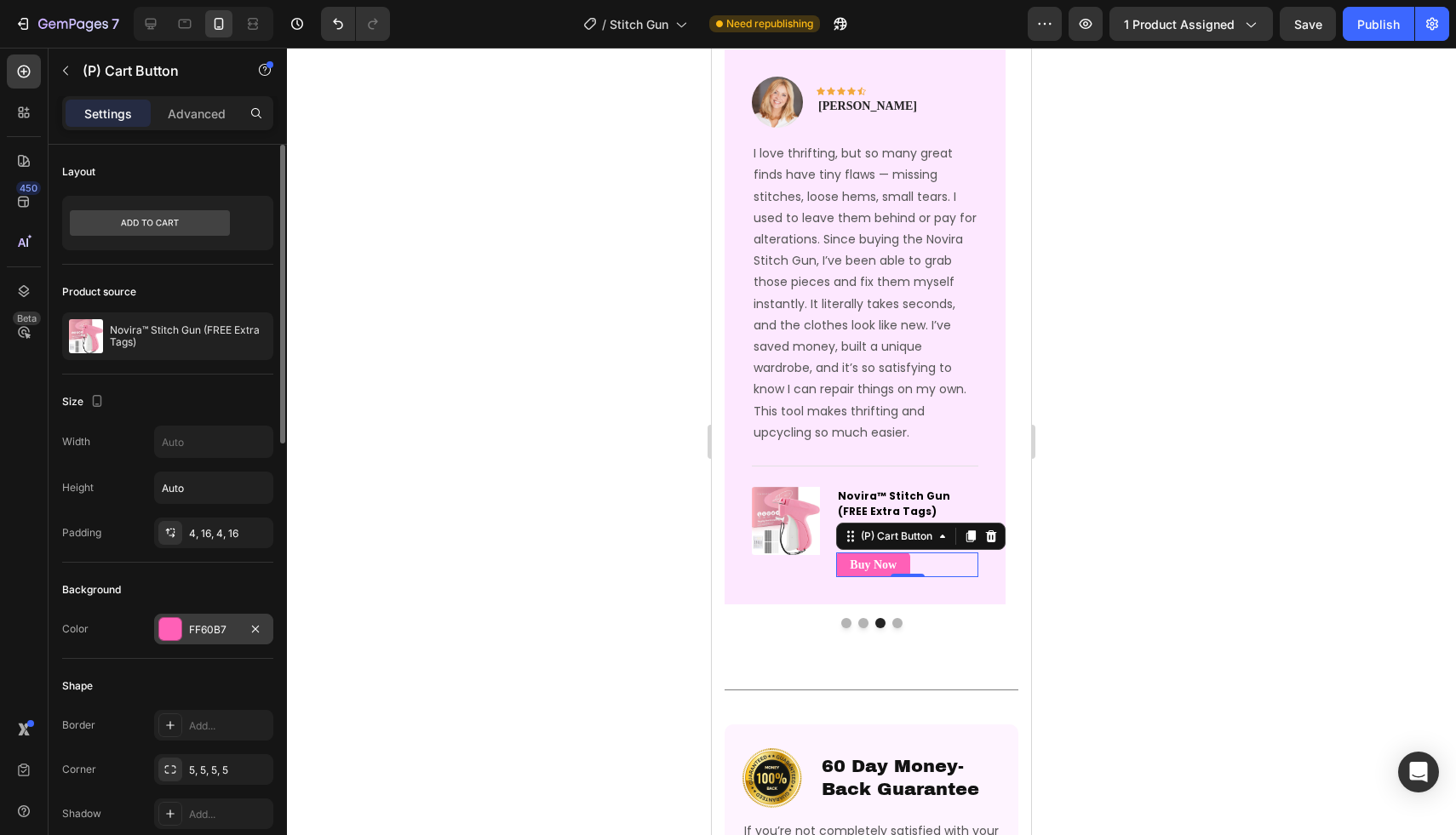
click at [163, 635] on div at bounding box center [170, 629] width 22 height 22
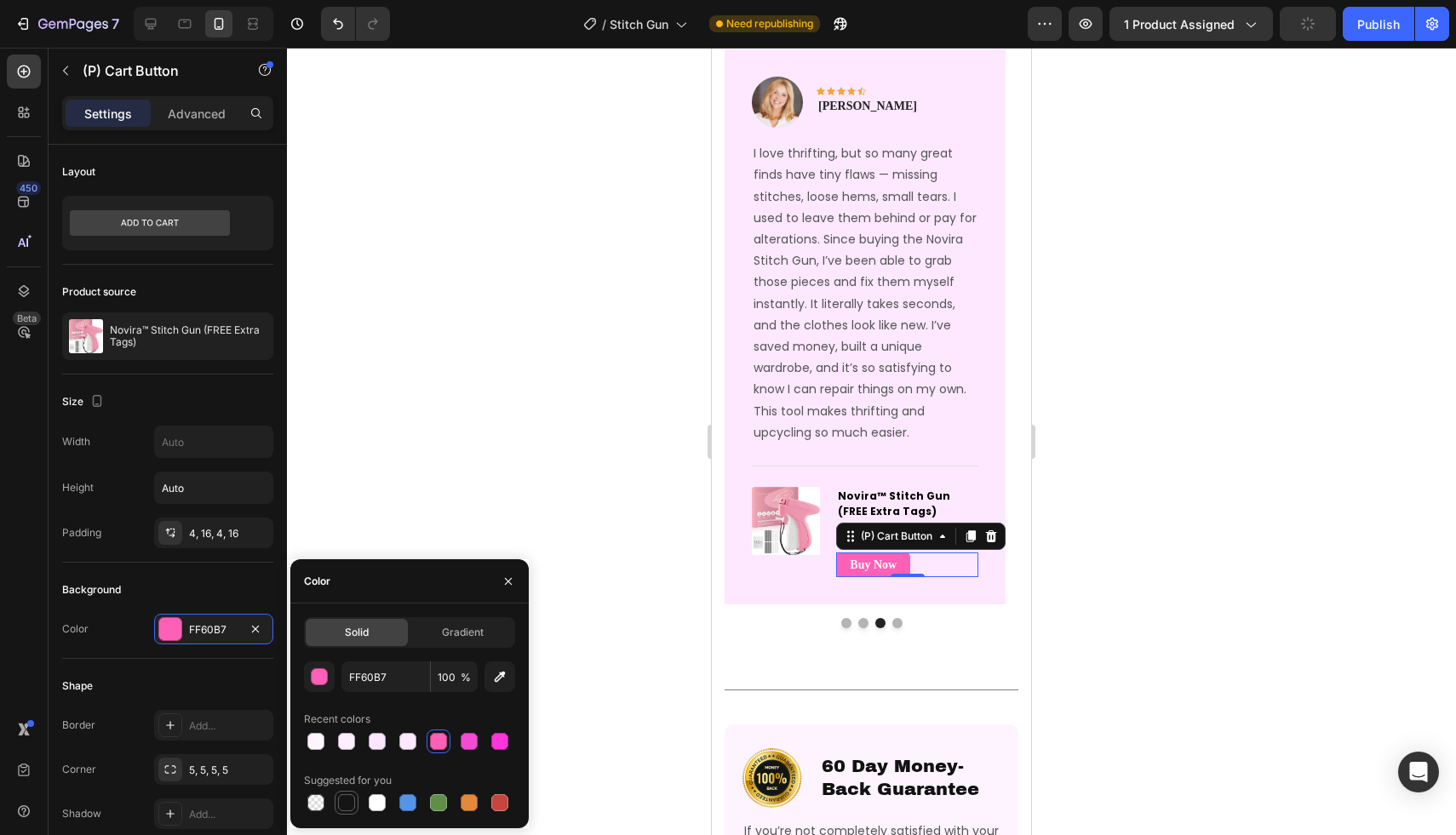
click at [350, 807] on div at bounding box center [347, 803] width 17 height 17
type input "151515"
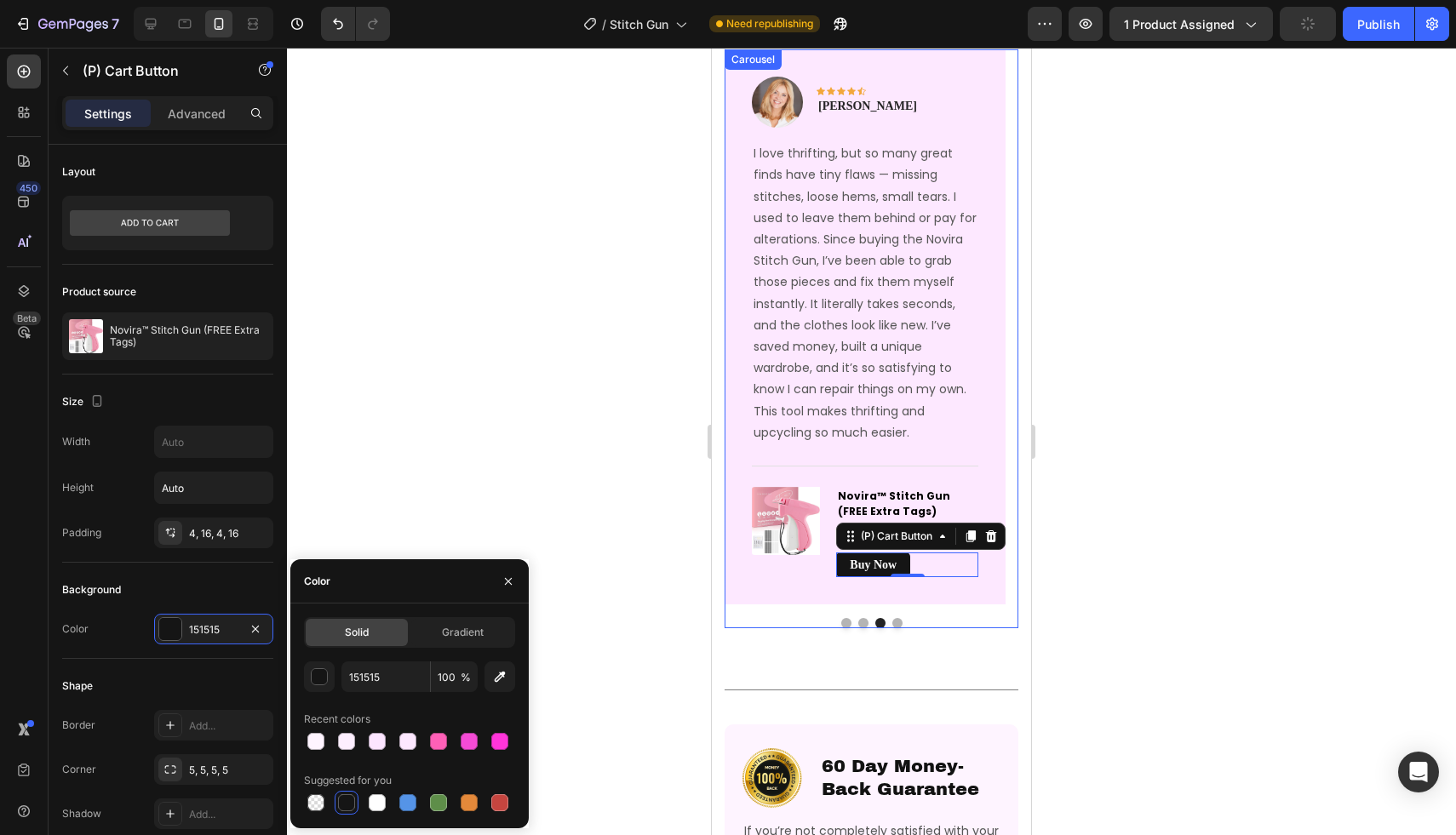
click at [892, 622] on button "Dot" at bounding box center [897, 623] width 10 height 10
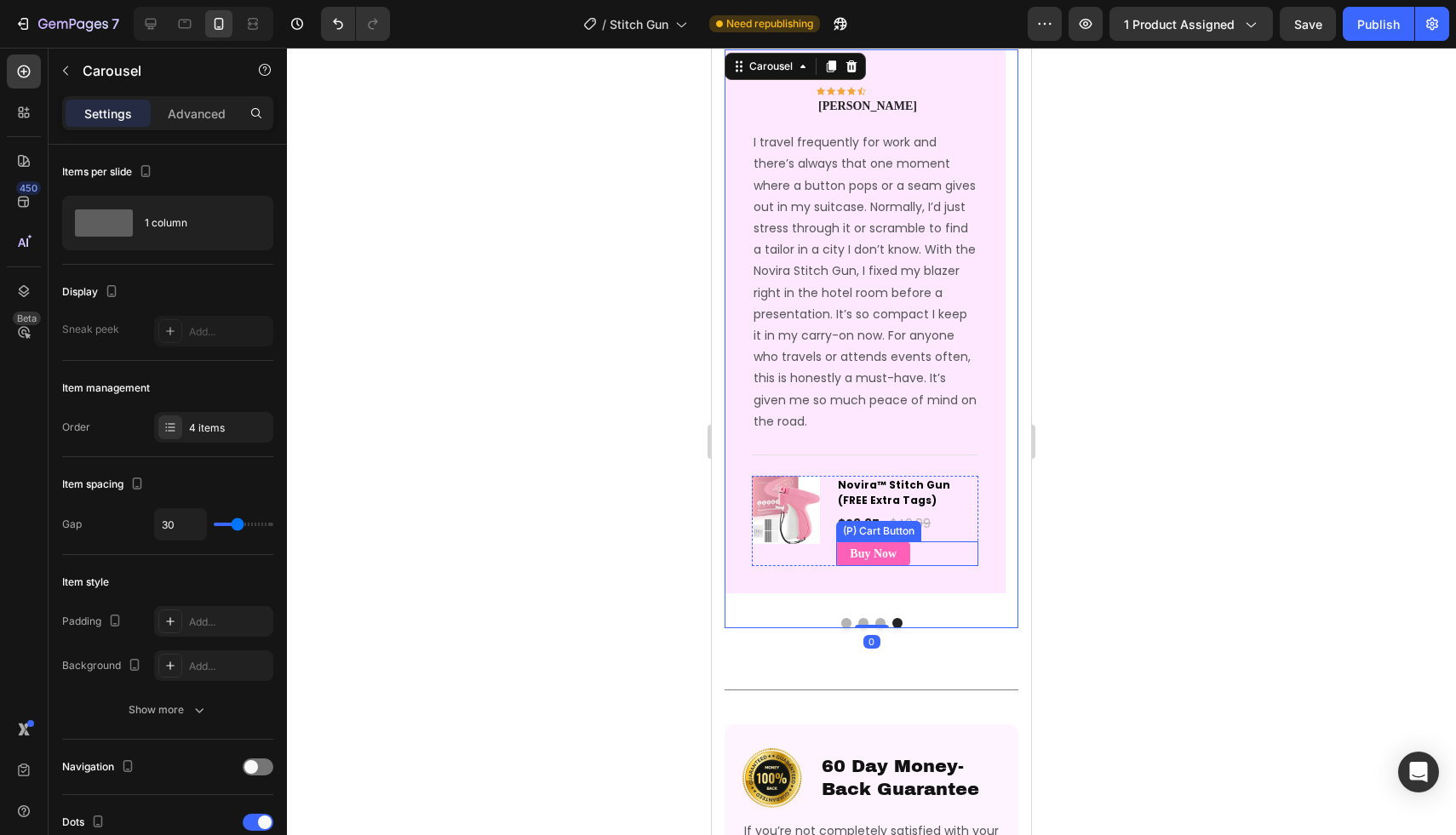
click at [946, 553] on div "Buy Now (P) Cart Button" at bounding box center [907, 565] width 142 height 25
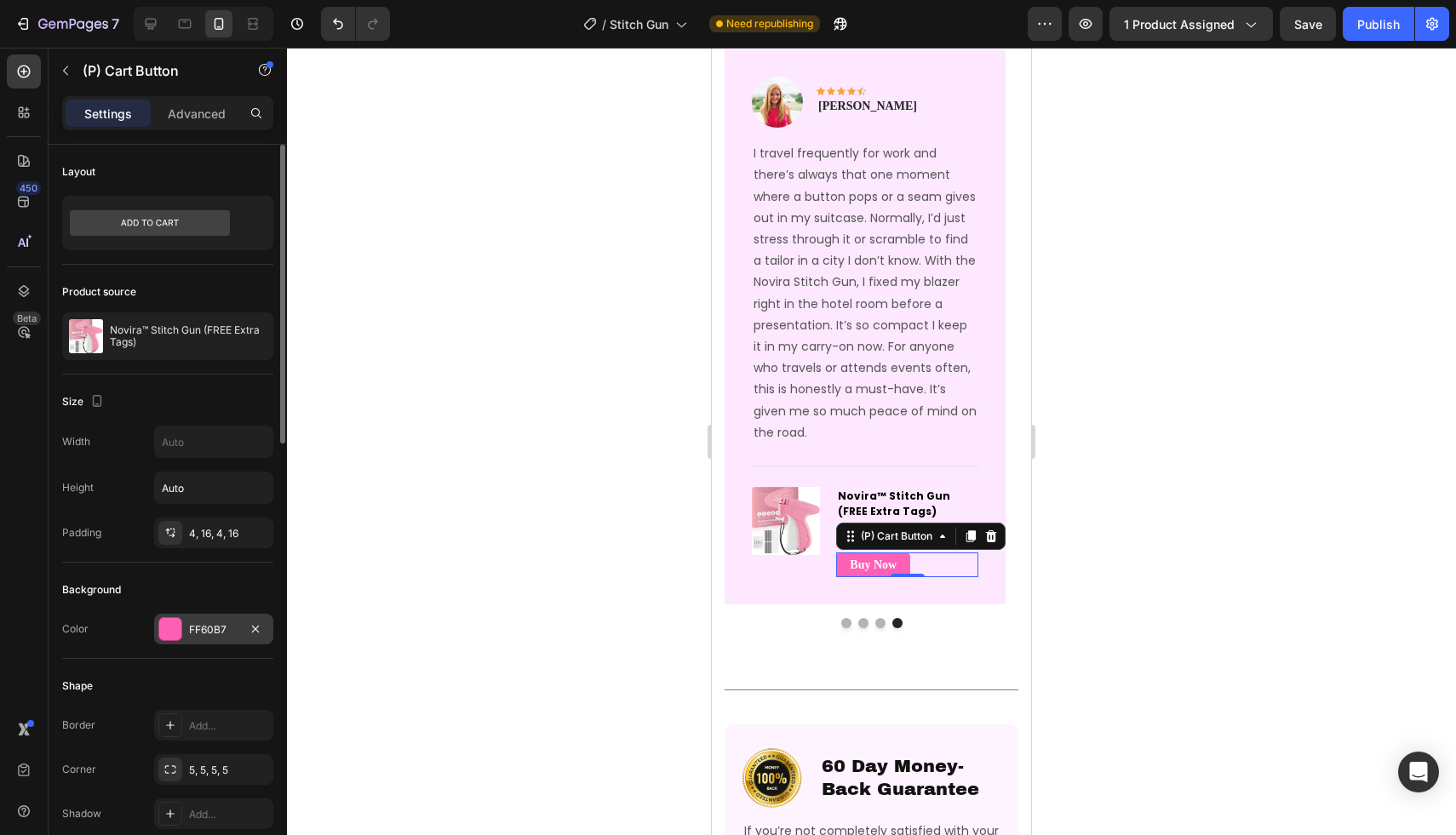
click at [177, 632] on div at bounding box center [170, 629] width 22 height 22
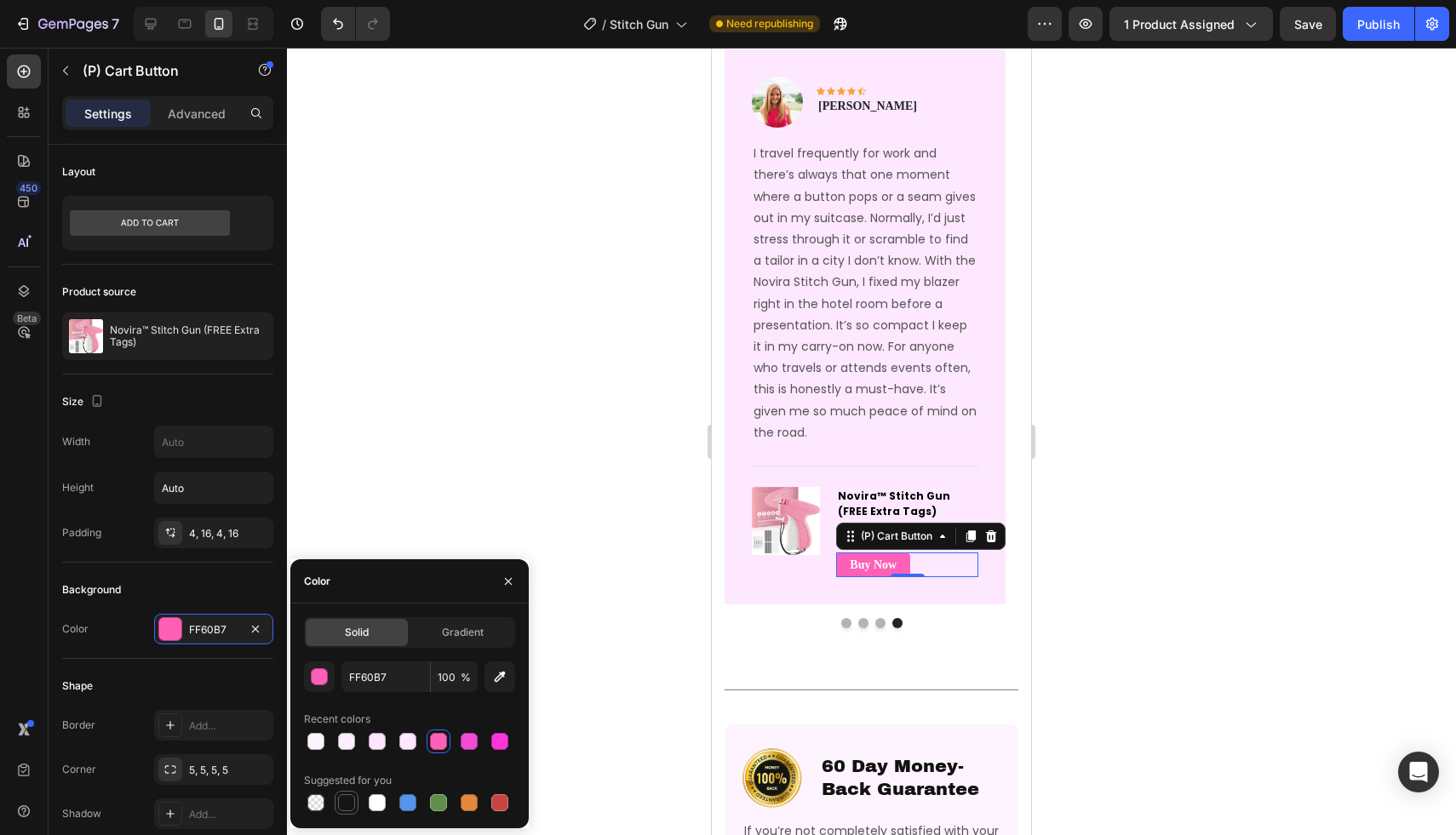
click at [341, 805] on div at bounding box center [347, 803] width 17 height 17
type input "151515"
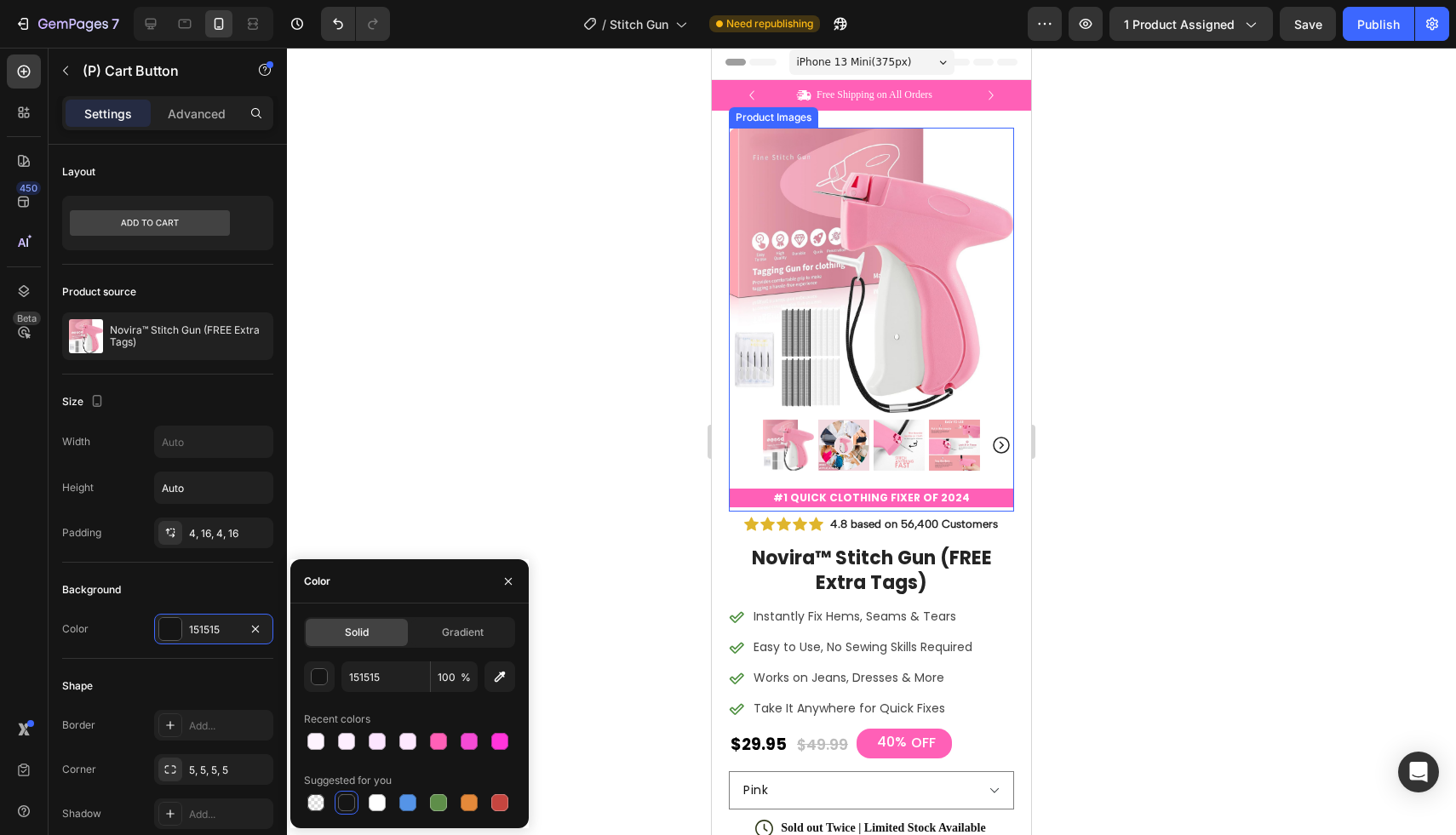
scroll to position [353, 0]
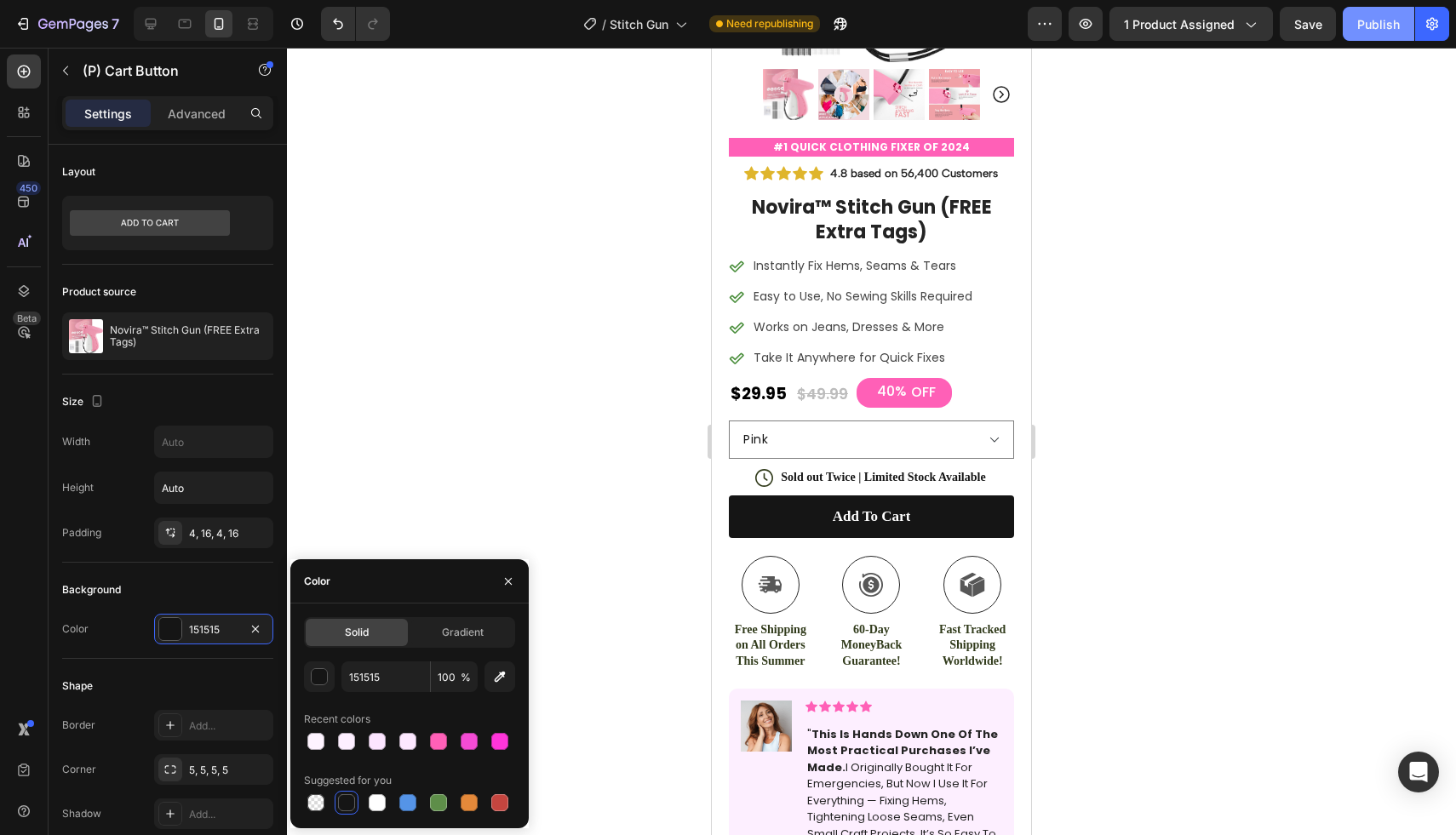
click at [1374, 30] on div "Publish" at bounding box center [1378, 24] width 43 height 18
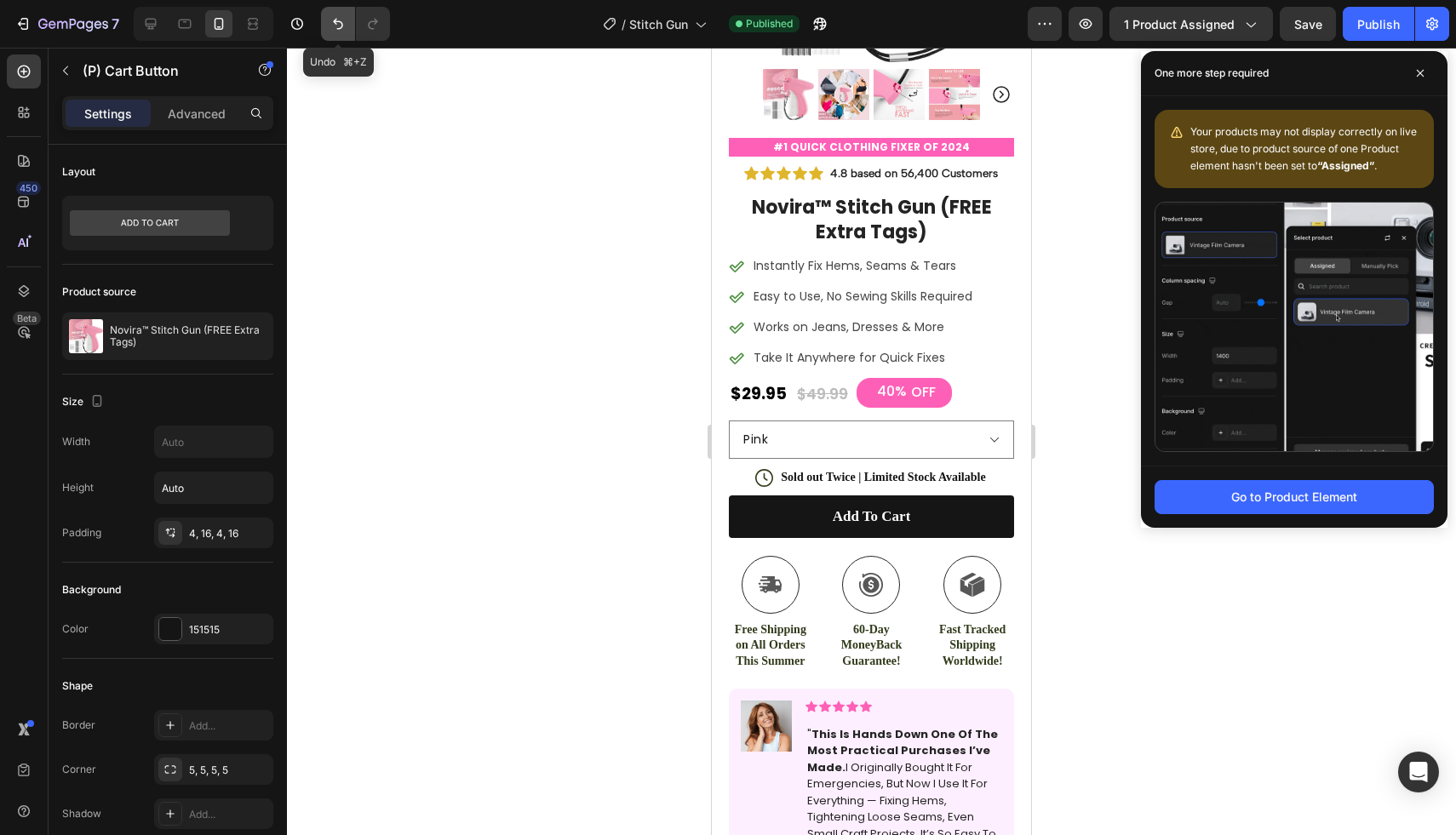
click at [347, 21] on button "Undo/Redo" at bounding box center [338, 24] width 34 height 34
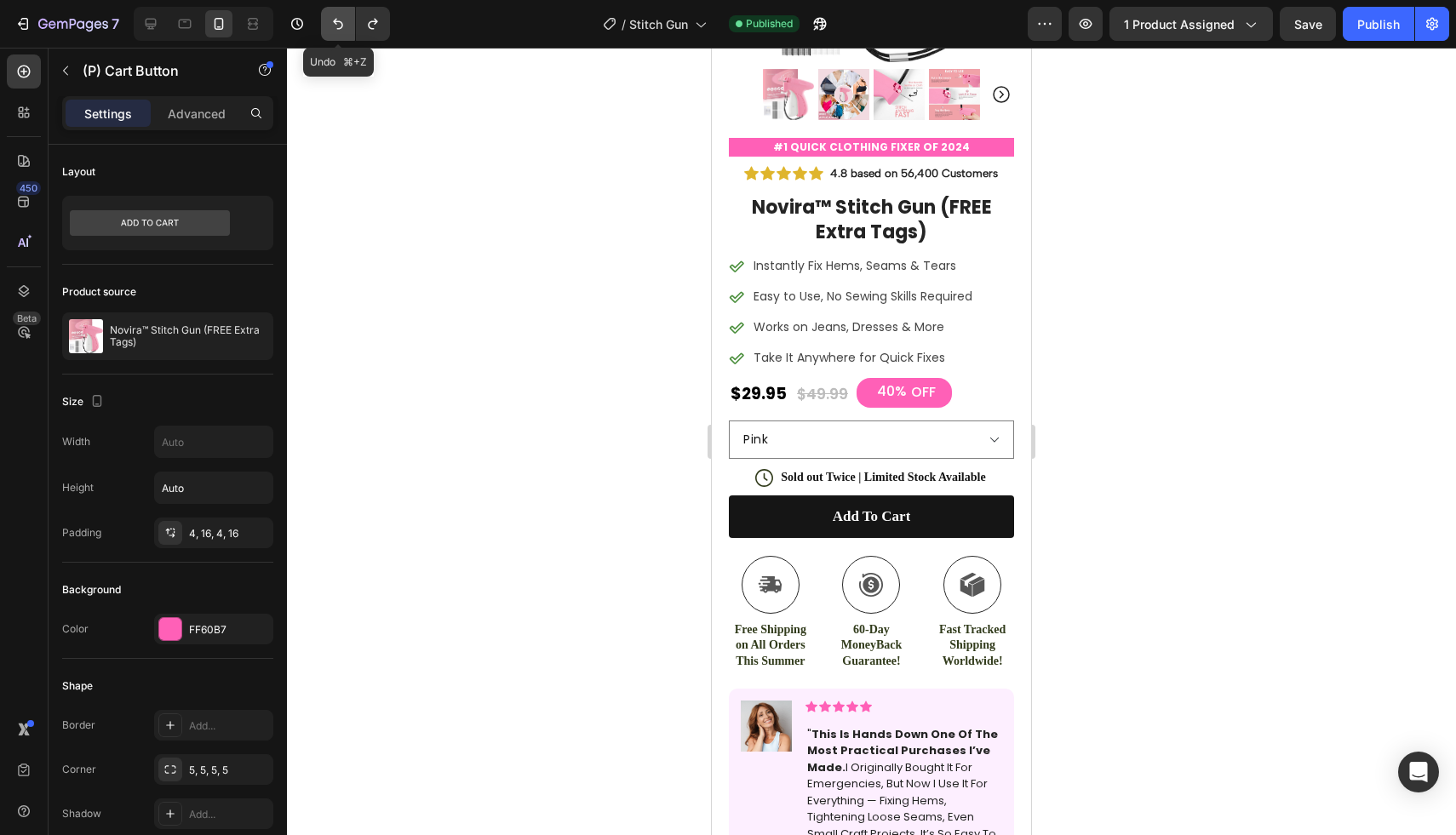
click at [339, 22] on icon "Undo/Redo" at bounding box center [338, 24] width 17 height 17
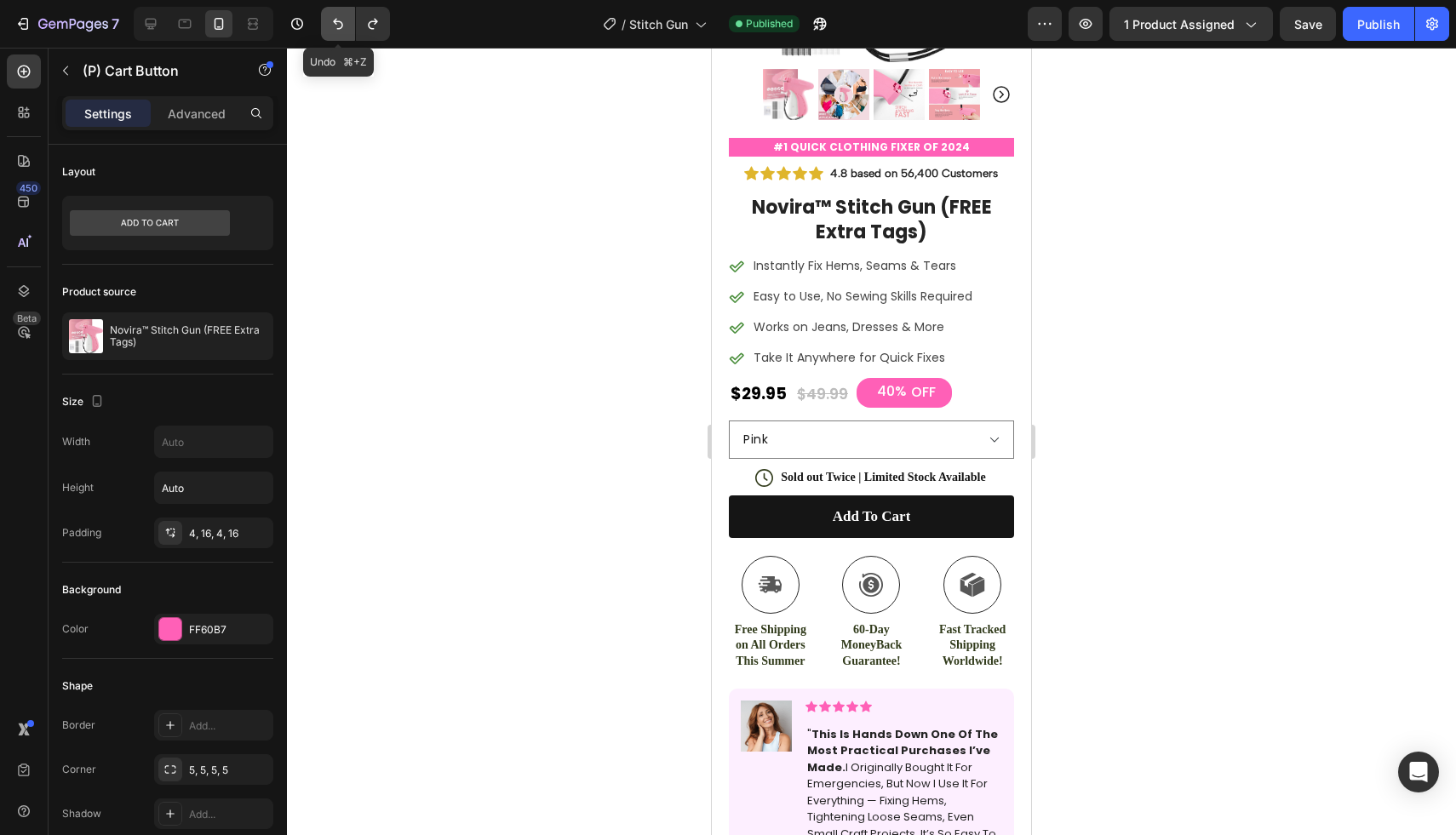
click at [339, 22] on icon "Undo/Redo" at bounding box center [338, 24] width 17 height 17
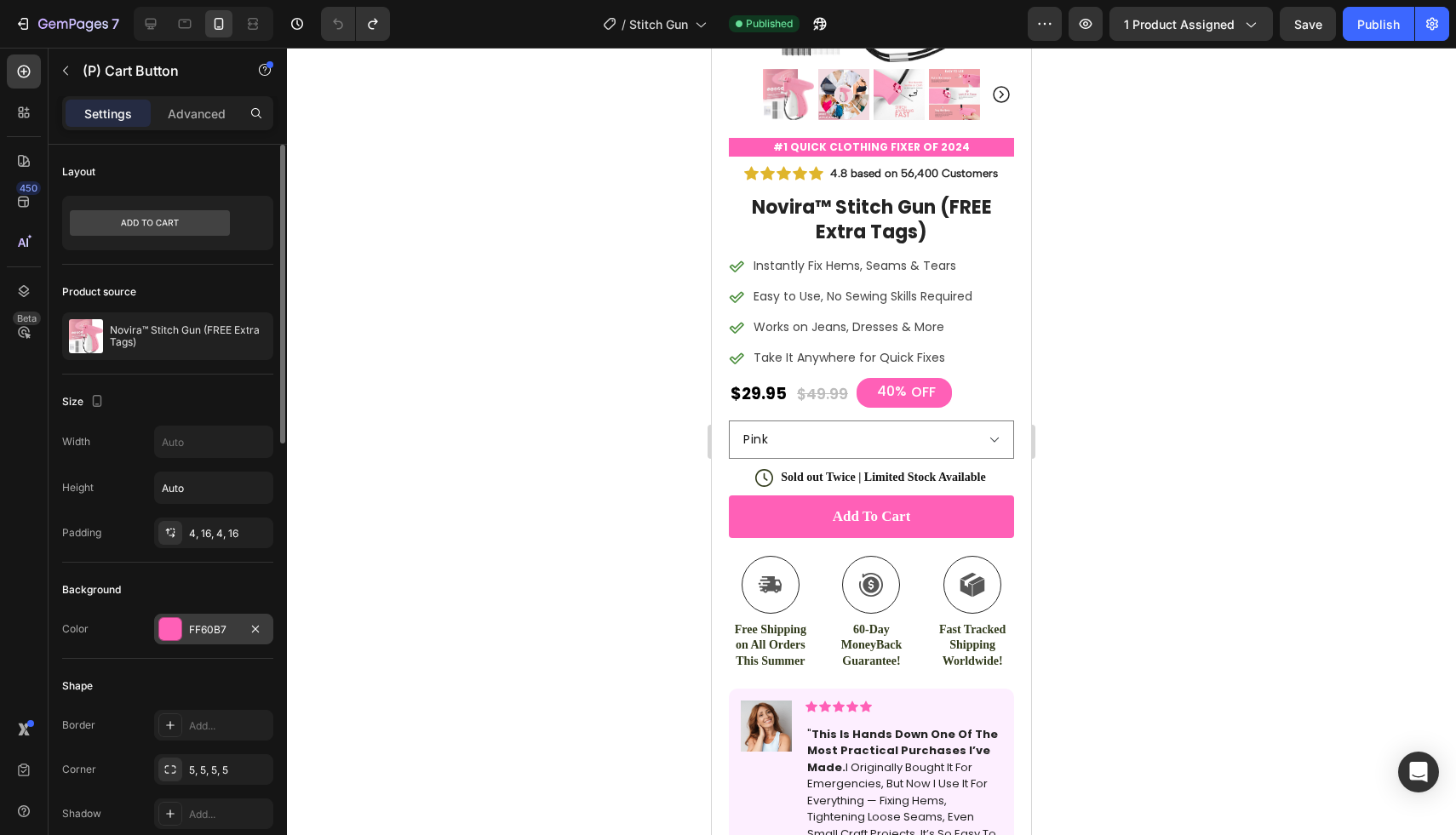
click at [217, 627] on div "FF60B7" at bounding box center [214, 630] width 49 height 15
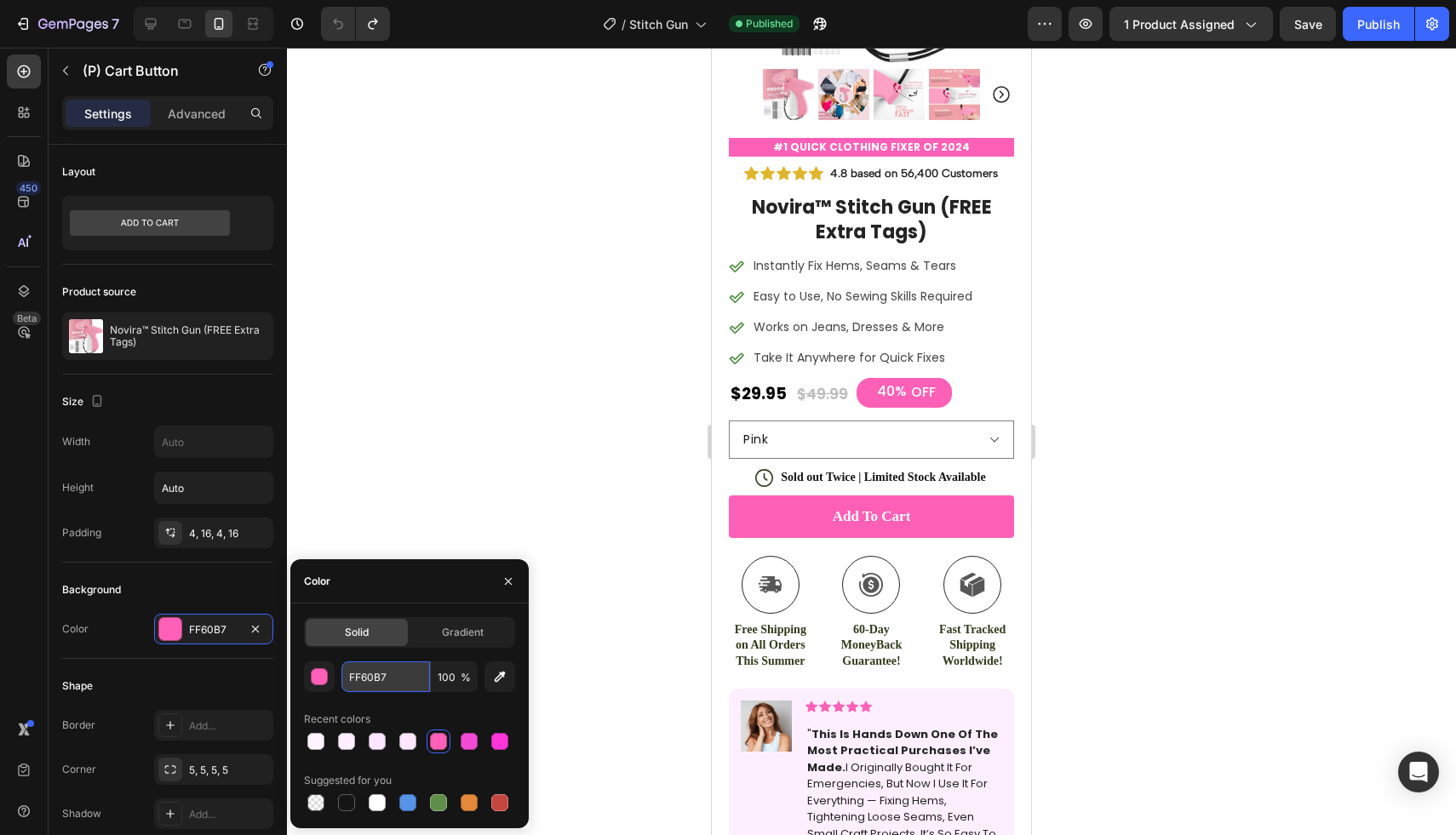
click at [391, 681] on input "FF60B7" at bounding box center [385, 676] width 88 height 30
click at [1390, 20] on div "Publish" at bounding box center [1378, 24] width 43 height 18
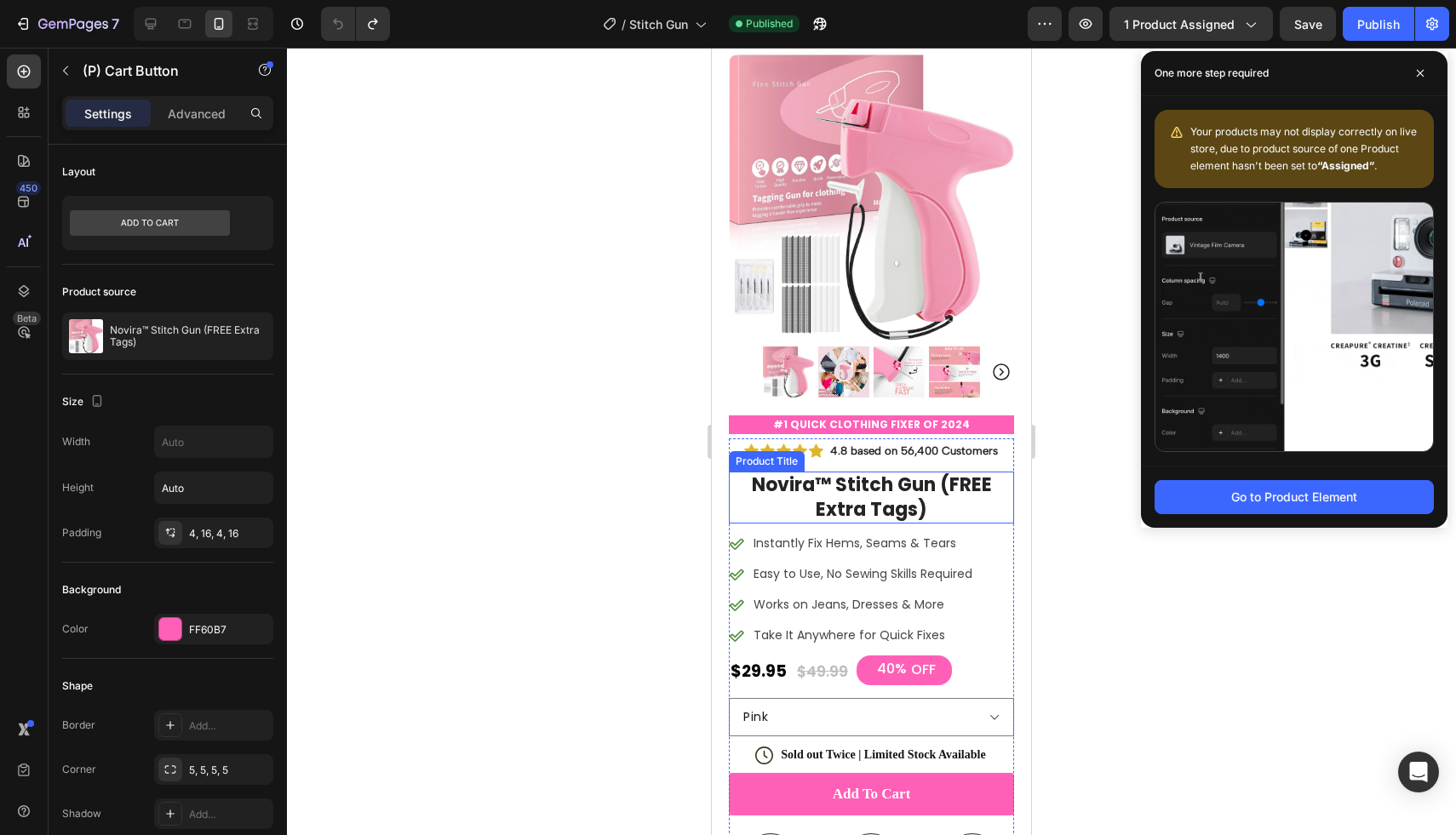
scroll to position [0, 0]
